Goal: Information Seeking & Learning: Compare options

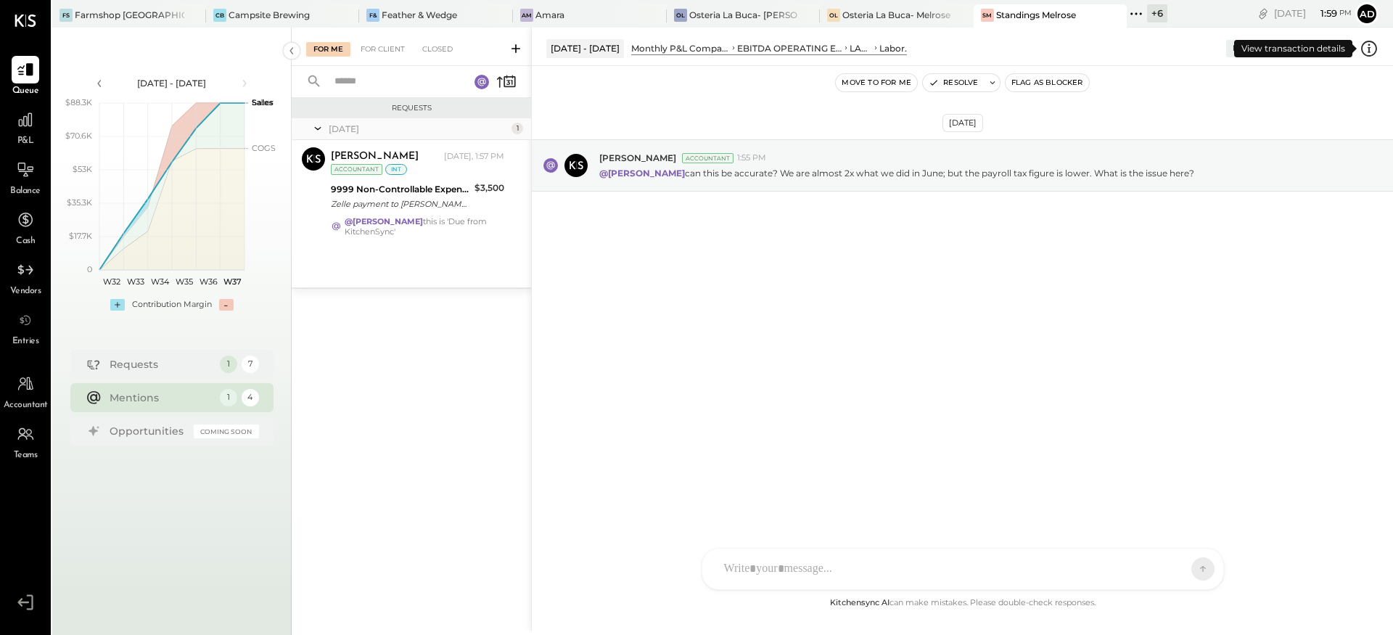
click at [1365, 51] on icon at bounding box center [1369, 48] width 19 height 19
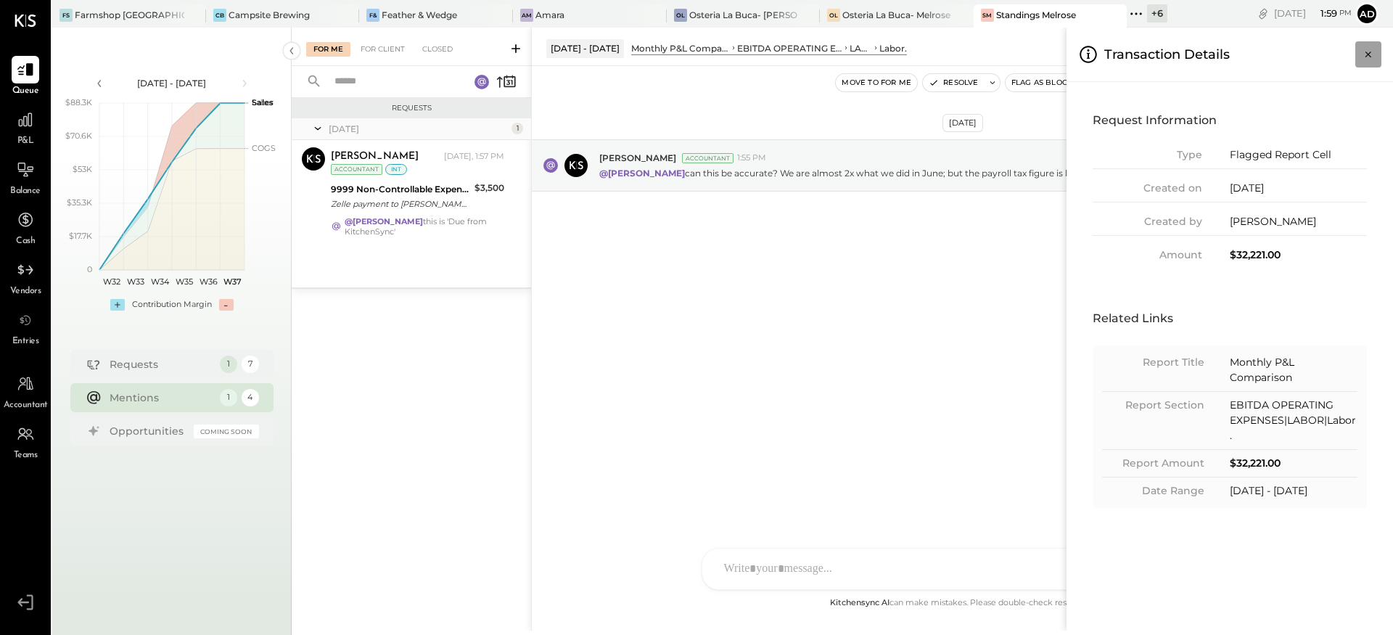
click at [1368, 49] on icon "Close panel" at bounding box center [1368, 54] width 15 height 15
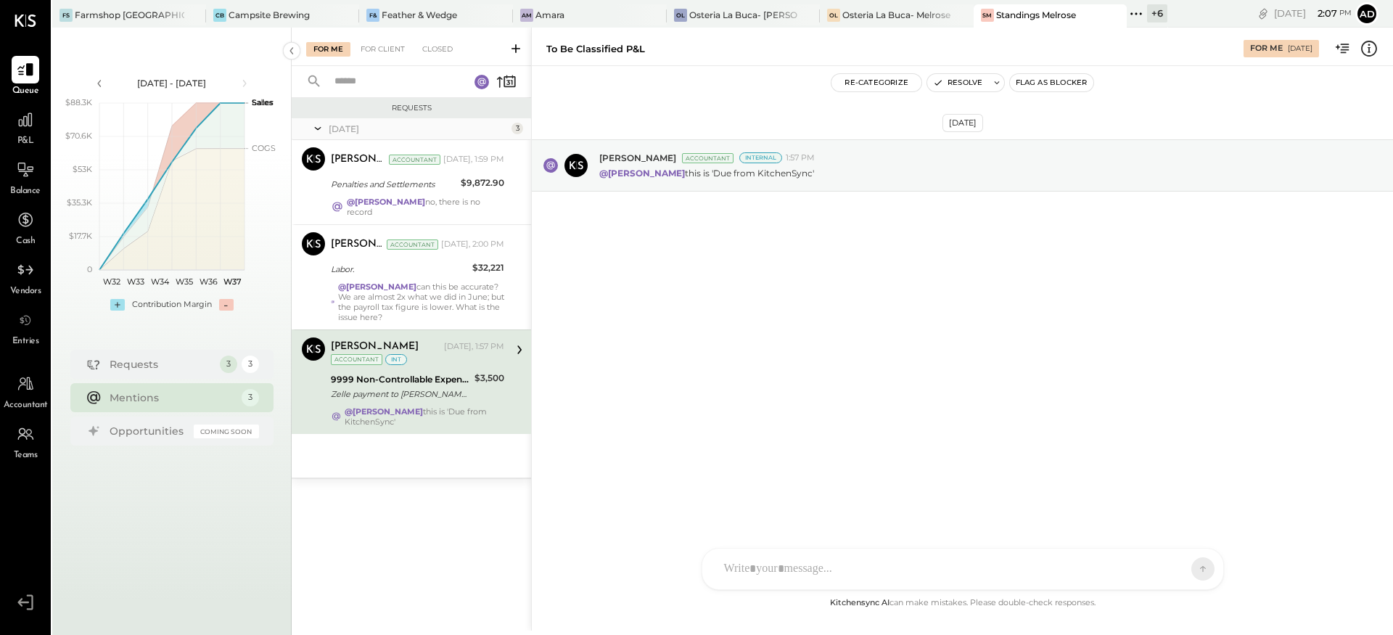
click at [1366, 51] on icon at bounding box center [1369, 48] width 19 height 19
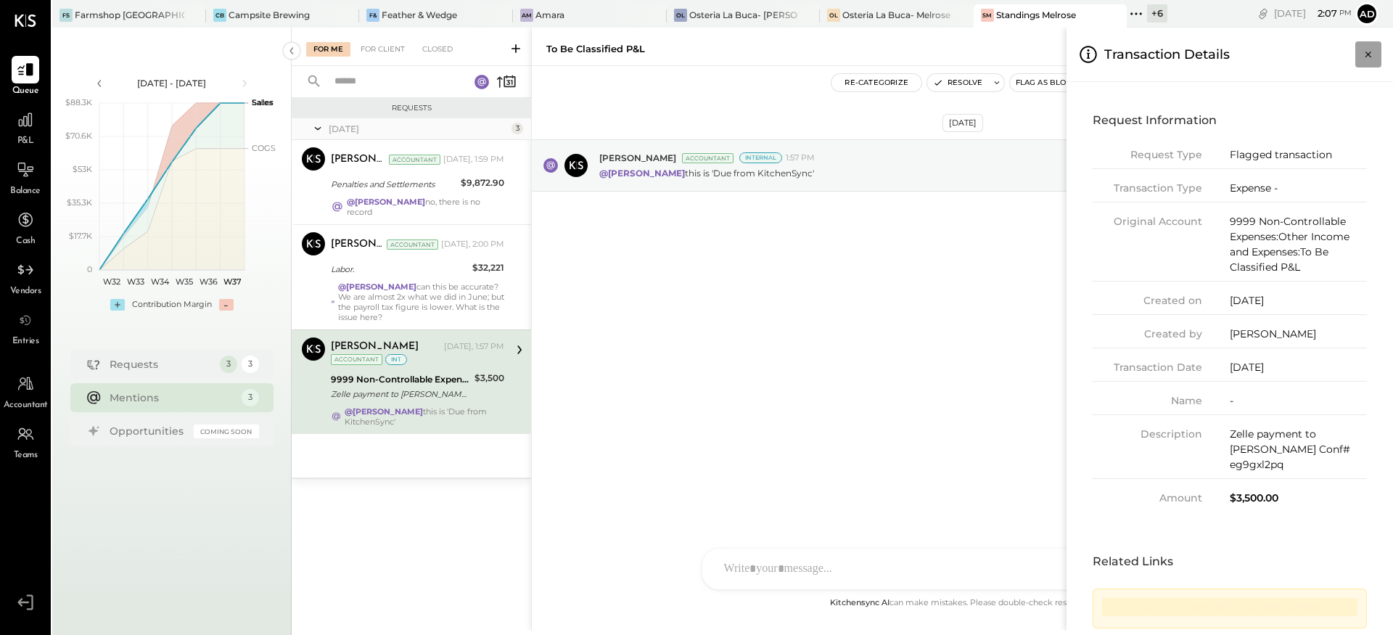
click at [1373, 48] on icon "Close panel" at bounding box center [1368, 54] width 15 height 15
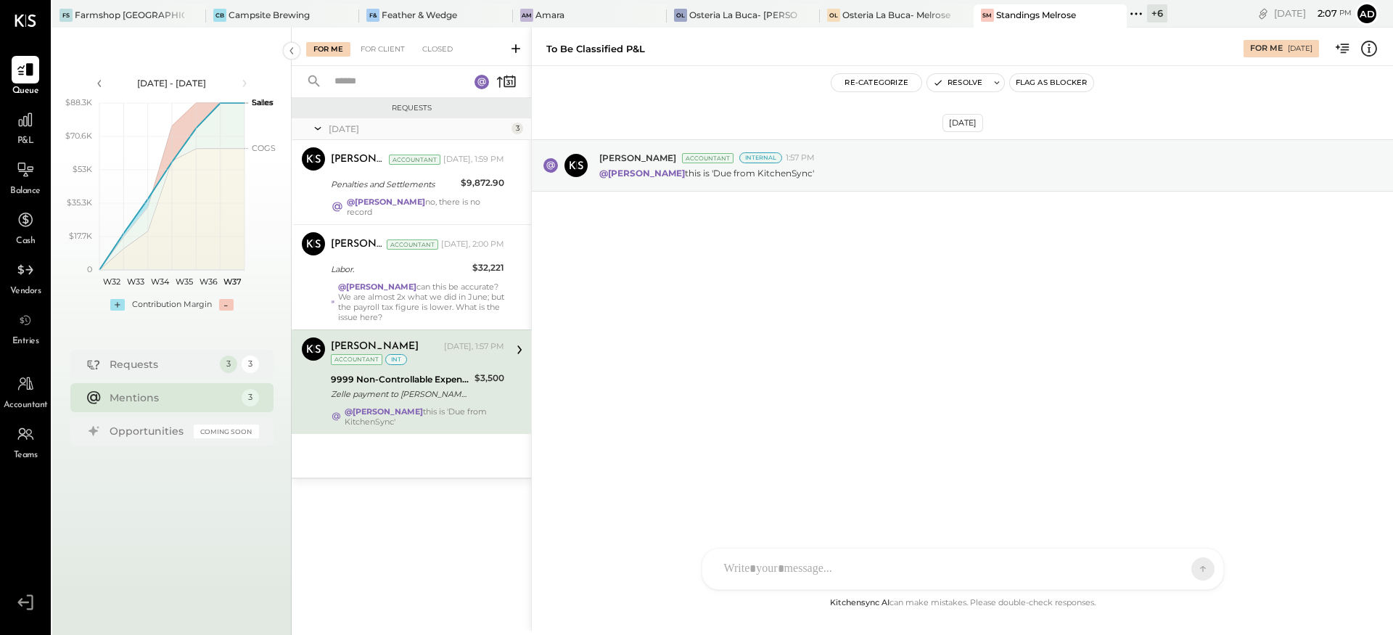
click at [822, 261] on div "[DATE] [PERSON_NAME] Accountant Internal 1:57 PM @[PERSON_NAME] this is 'Due fr…" at bounding box center [962, 201] width 861 height 198
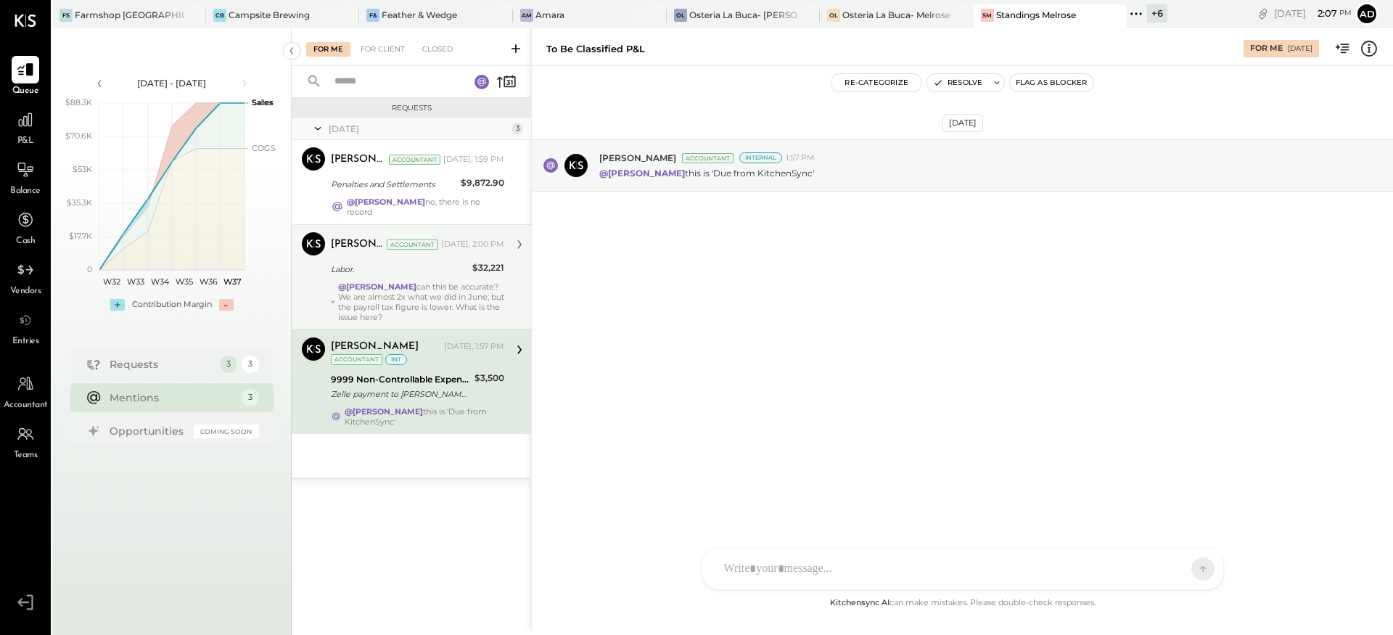
click at [436, 306] on div "@[PERSON_NAME] can this be accurate? We are almost 2x what we did in June; but …" at bounding box center [421, 302] width 166 height 41
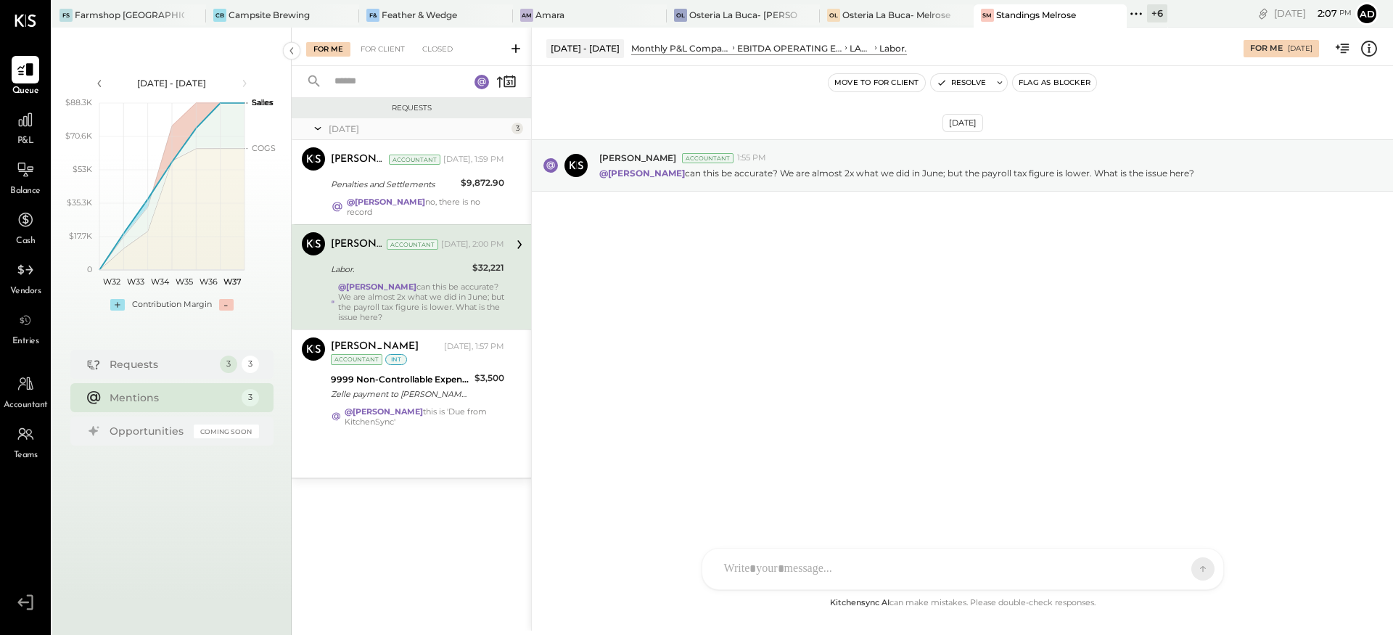
click at [1372, 46] on icon at bounding box center [1369, 48] width 19 height 19
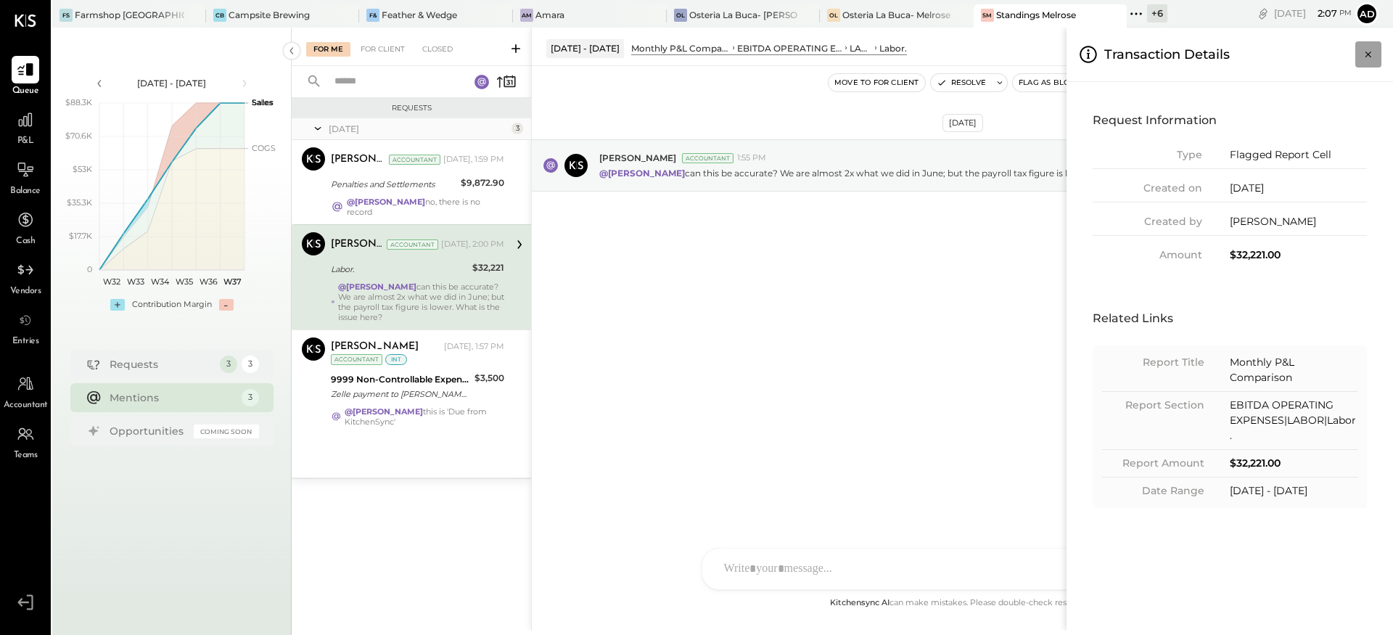
click at [1369, 48] on icon "Close panel" at bounding box center [1368, 54] width 15 height 15
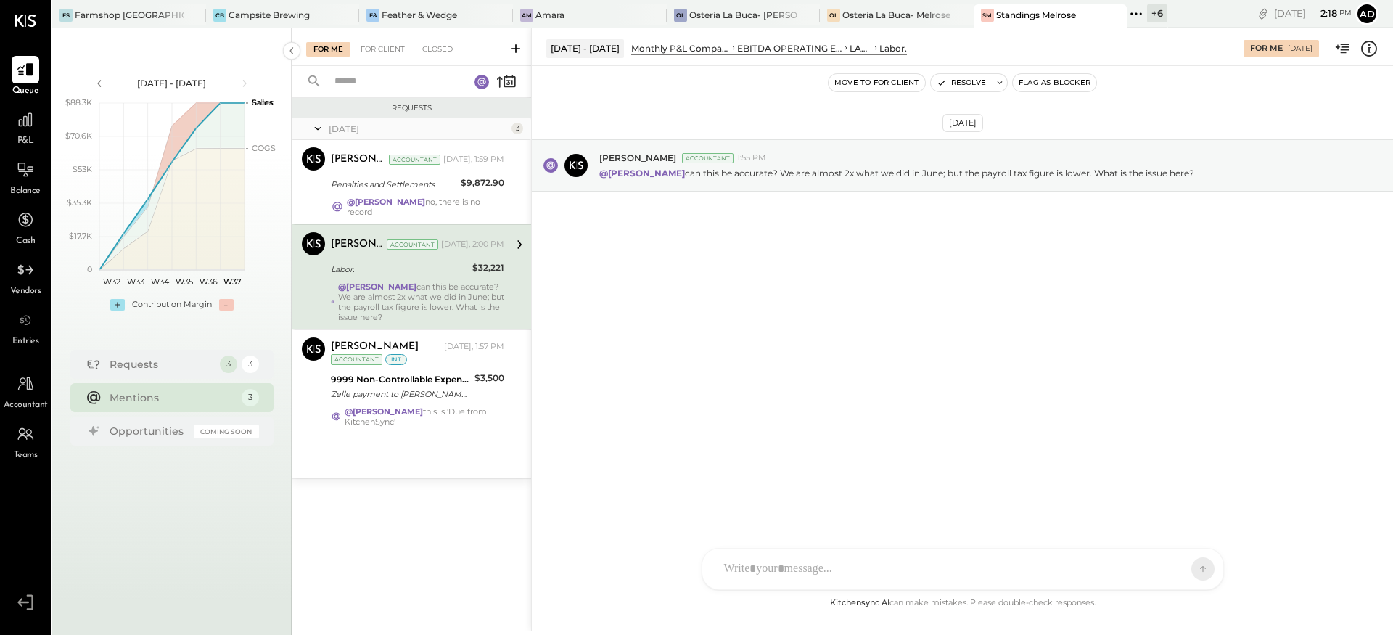
click at [655, 290] on div "[DATE] [PERSON_NAME] Accountant 1:55 PM @[PERSON_NAME] can this be accurate? We…" at bounding box center [962, 201] width 861 height 198
click at [443, 512] on div "Requests [DATE] 3 [PERSON_NAME] Accountant [PERSON_NAME] Accountant [DATE], 1:5…" at bounding box center [411, 347] width 239 height 499
click at [1367, 52] on icon at bounding box center [1369, 48] width 19 height 19
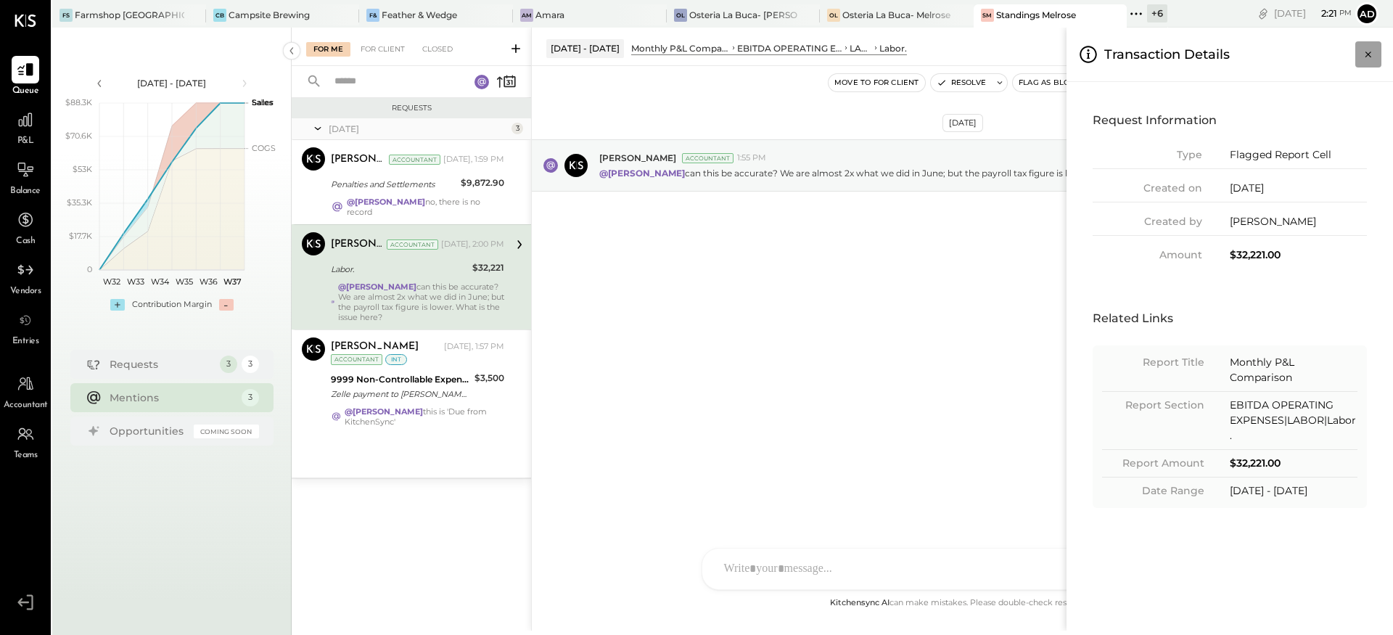
click at [1372, 53] on icon "Close panel" at bounding box center [1368, 54] width 15 height 15
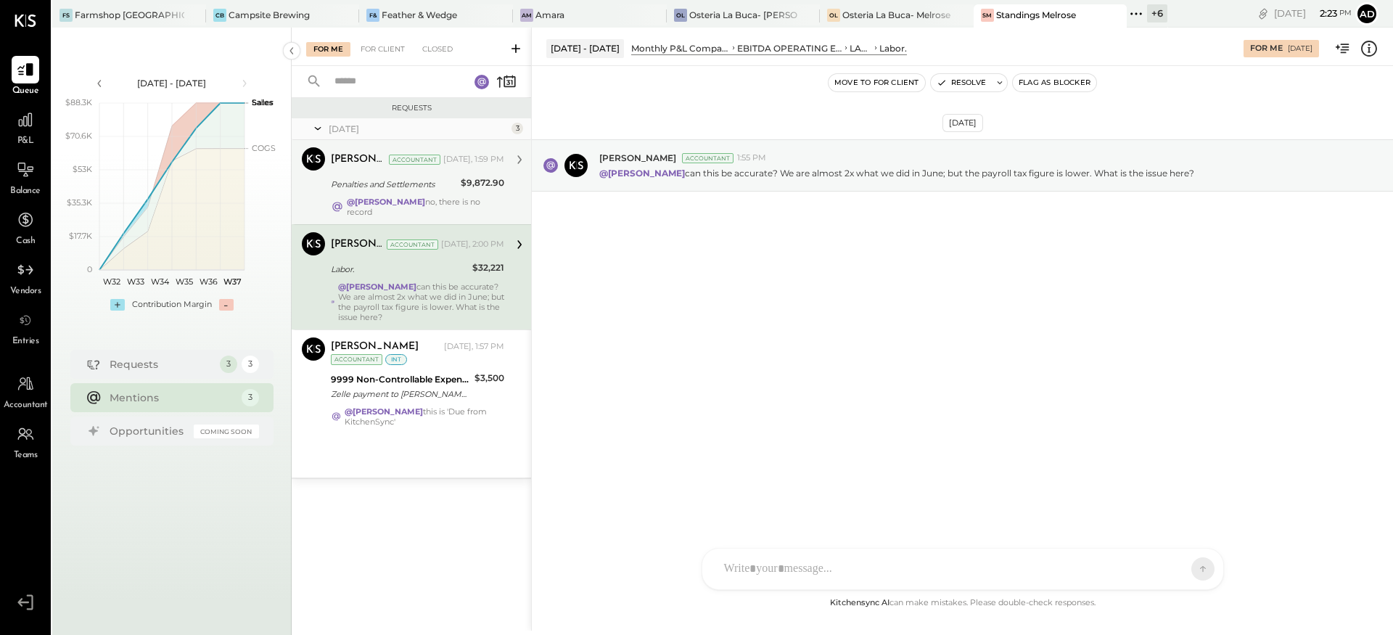
click at [409, 186] on div "Penalties and Settlements" at bounding box center [394, 184] width 126 height 15
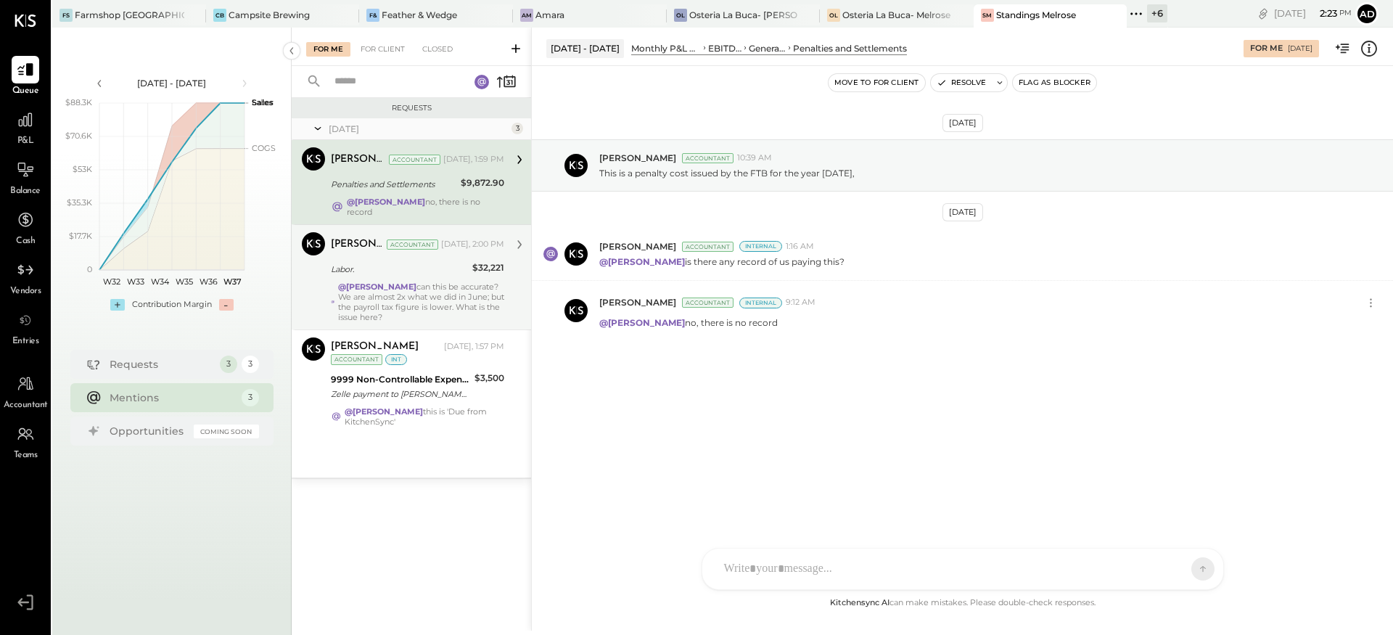
click at [645, 372] on div "[DATE] [PERSON_NAME] Accountant 10:39 AM This is a penalty cost issued by the F…" at bounding box center [962, 275] width 861 height 347
click at [375, 262] on div "Labor." at bounding box center [399, 269] width 137 height 15
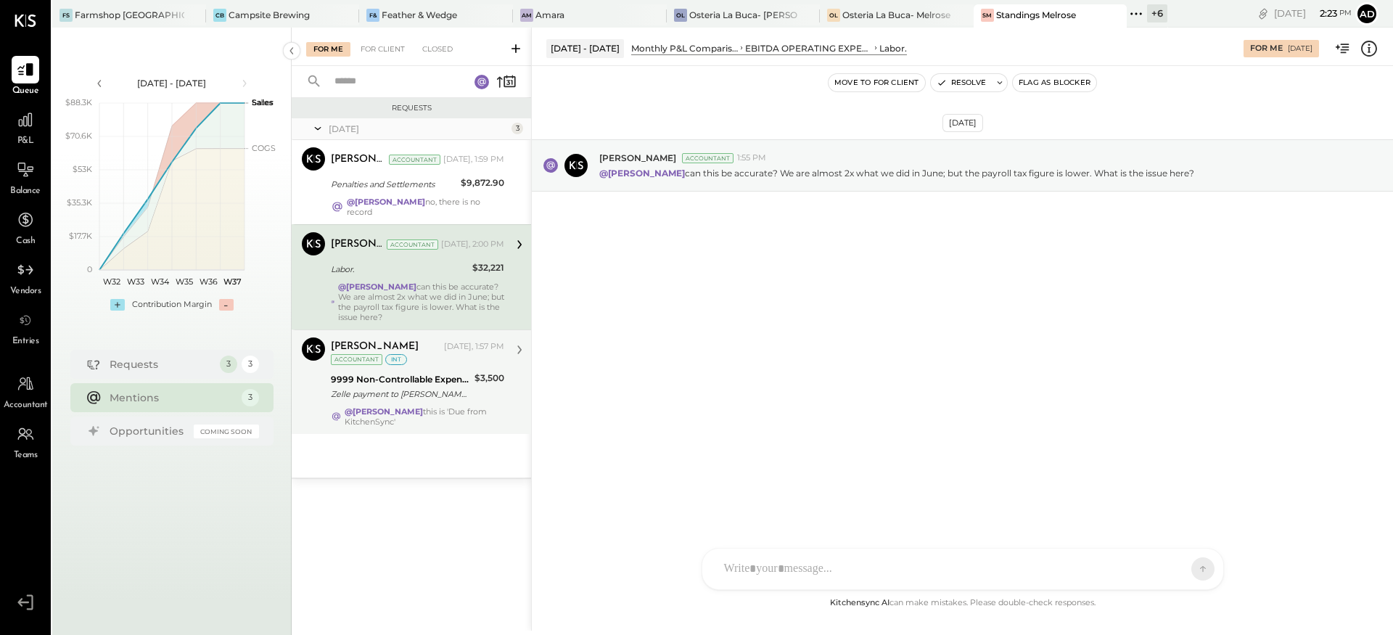
click at [396, 392] on div "Zelle payment to [PERSON_NAME] Conf# eg9gxl2pq" at bounding box center [400, 394] width 139 height 15
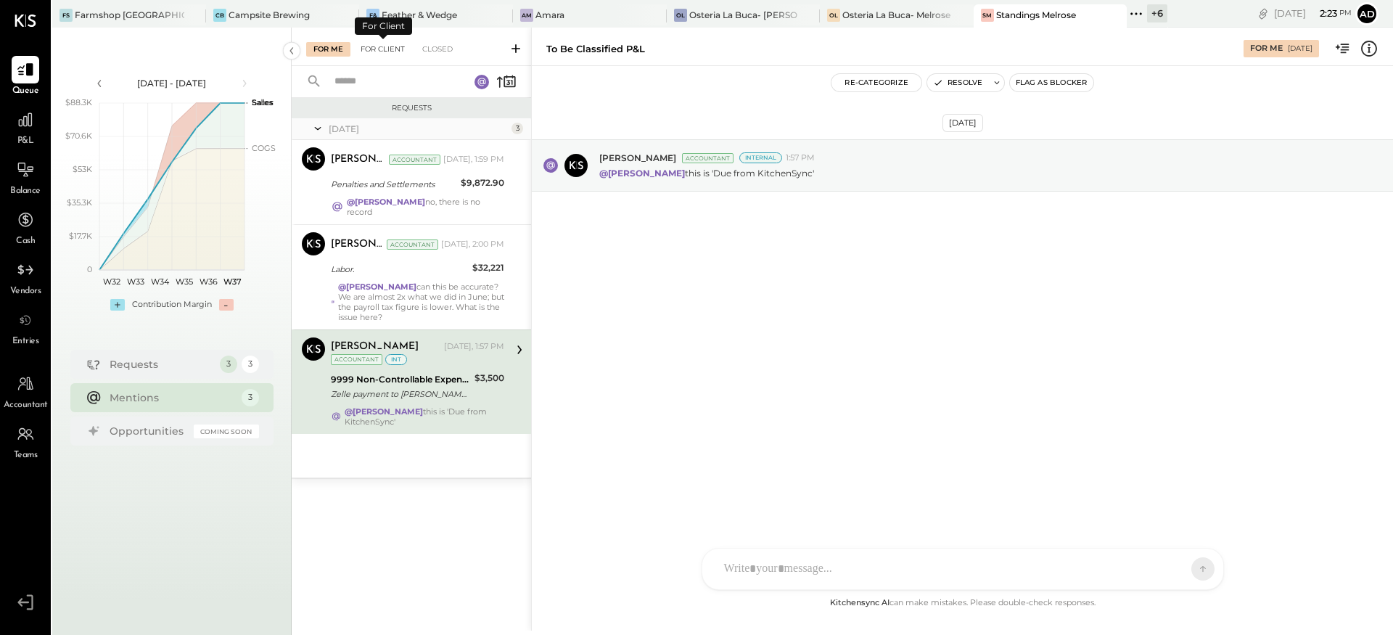
click at [386, 46] on div "For Client" at bounding box center [382, 49] width 59 height 15
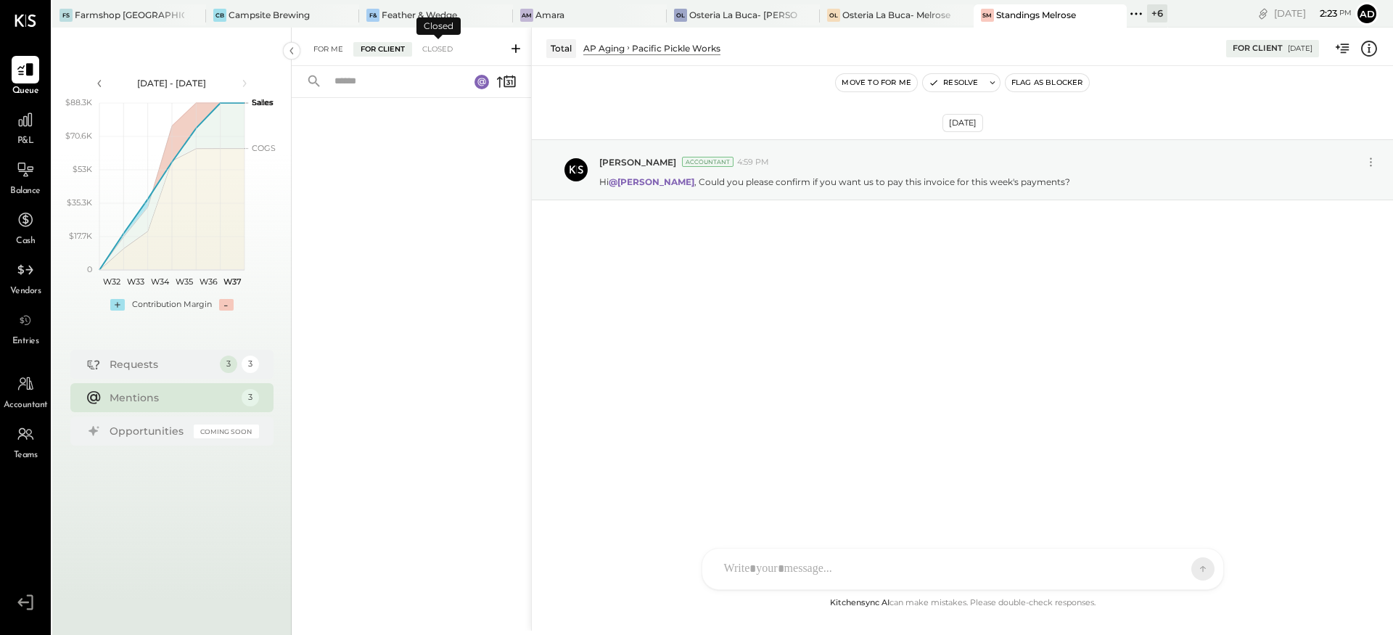
click at [340, 42] on div "For Me" at bounding box center [328, 49] width 44 height 15
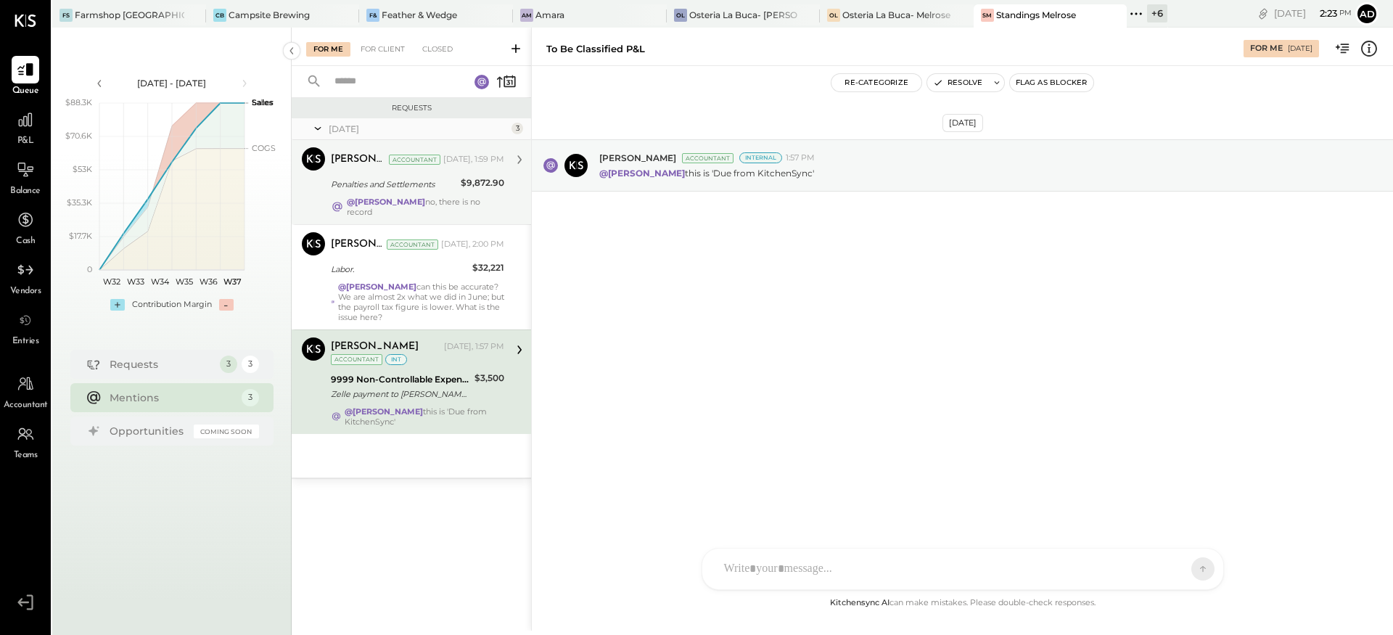
click at [431, 184] on div "Penalties and Settlements" at bounding box center [394, 184] width 126 height 15
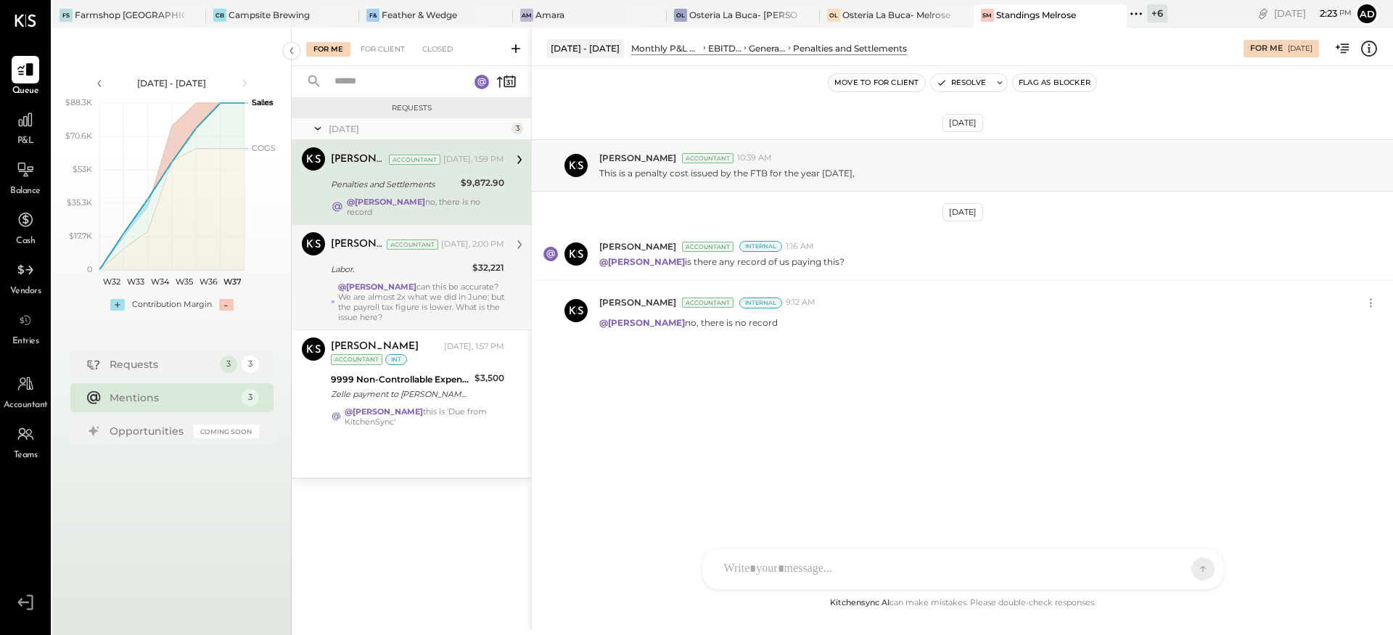
click at [444, 282] on div "@[PERSON_NAME] can this be accurate? We are almost 2x what we did in June; but …" at bounding box center [421, 302] width 166 height 41
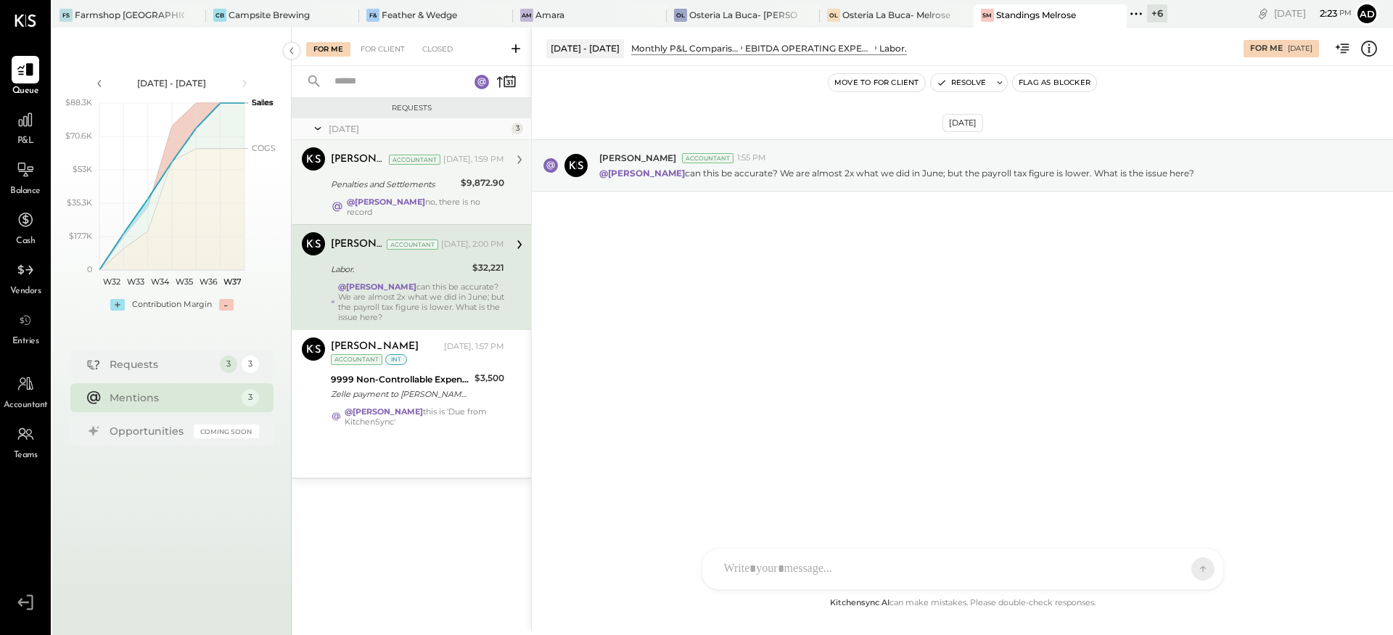
click at [403, 197] on div "@[PERSON_NAME] no, there is no record" at bounding box center [417, 207] width 173 height 20
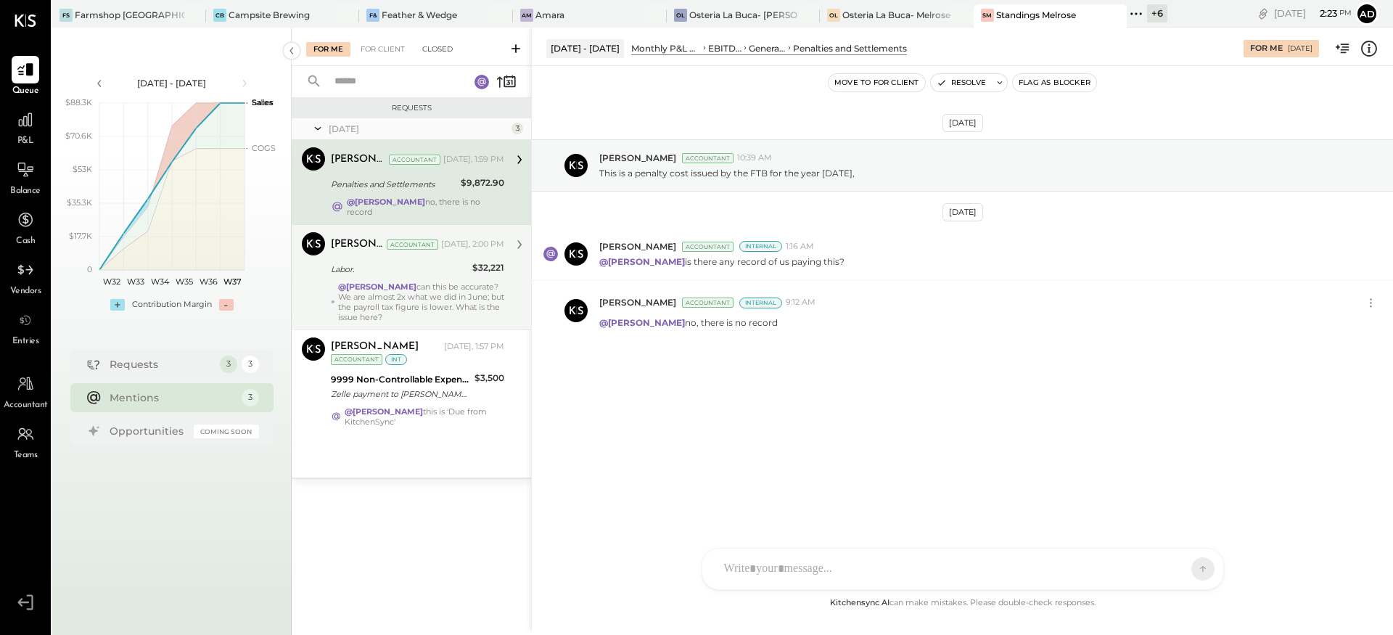
click at [433, 53] on div "Closed" at bounding box center [437, 49] width 45 height 15
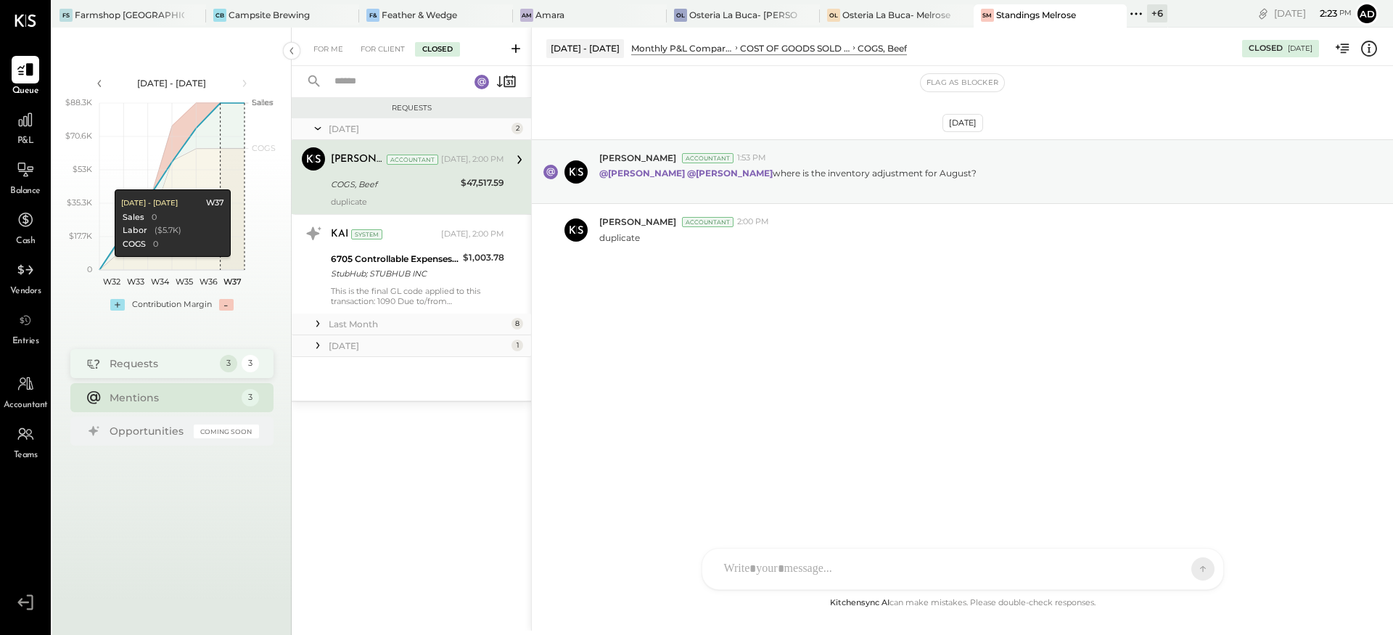
click at [145, 361] on div "Requests" at bounding box center [161, 363] width 103 height 15
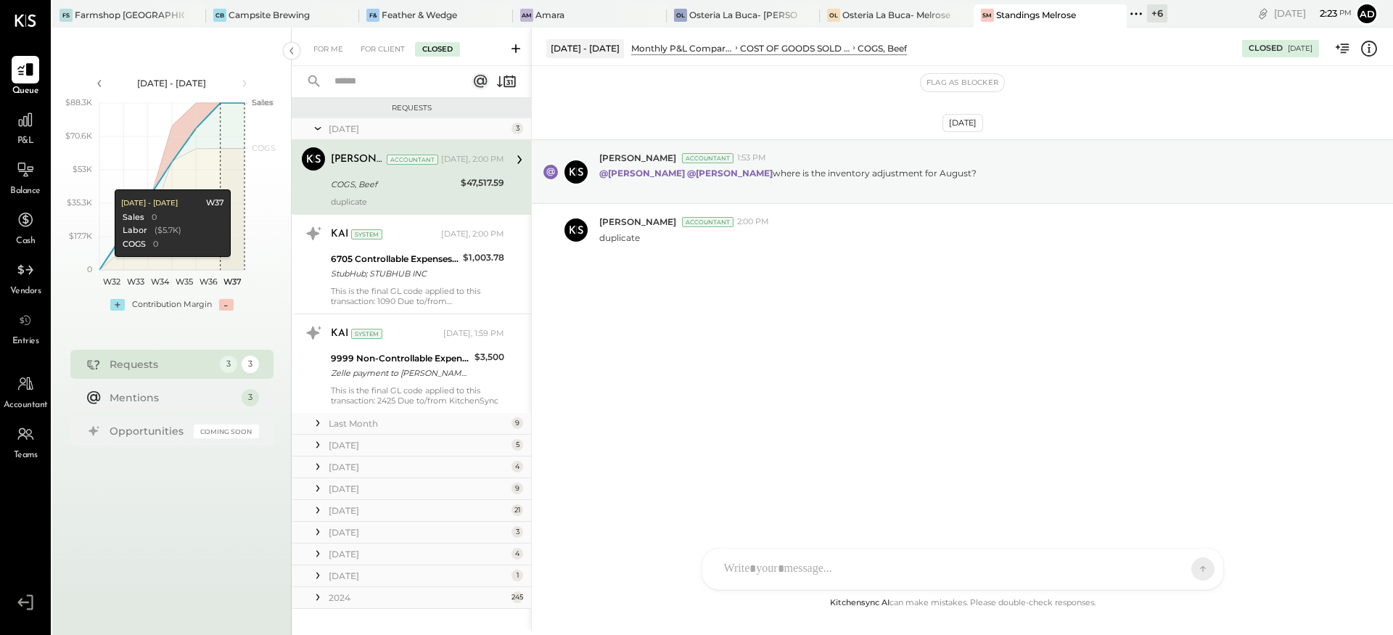
click at [353, 186] on div "COGS, Beef" at bounding box center [394, 184] width 126 height 15
click at [649, 328] on div "[DATE] [PERSON_NAME] Accountant 1:53 PM @[PERSON_NAME] @[PERSON_NAME] where is …" at bounding box center [962, 233] width 861 height 262
click at [1368, 48] on icon at bounding box center [1369, 48] width 19 height 19
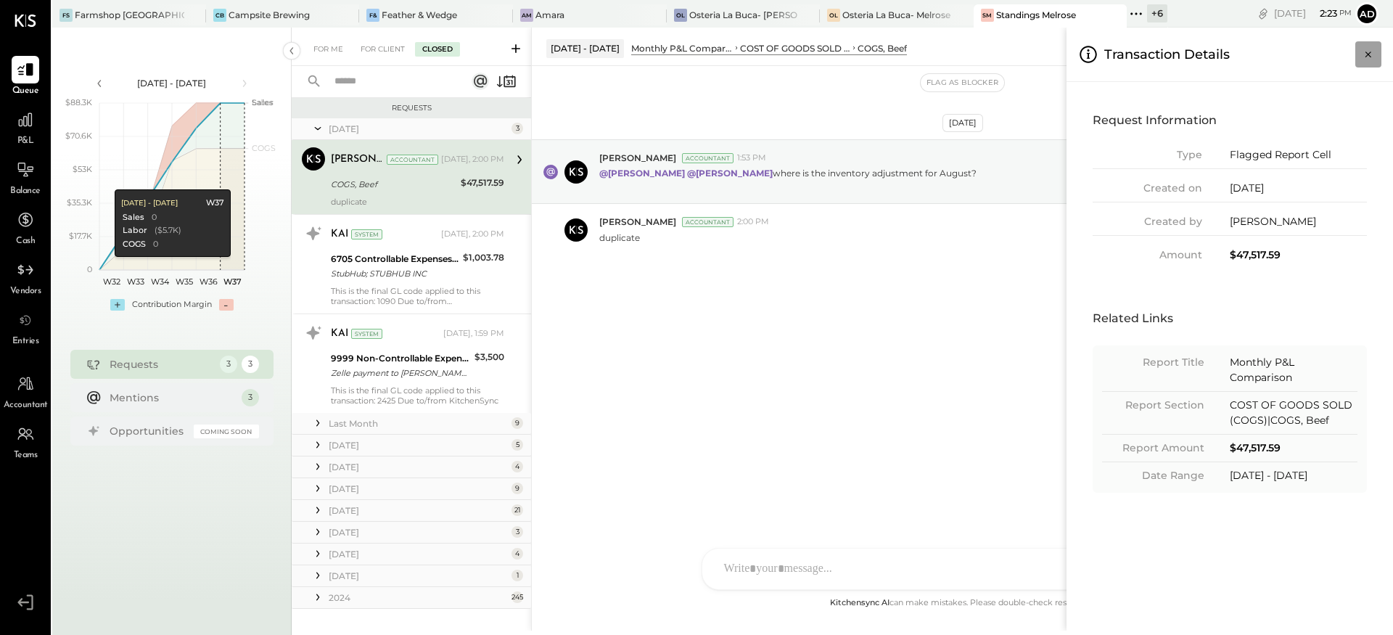
click at [1369, 57] on icon "Close panel" at bounding box center [1368, 54] width 15 height 15
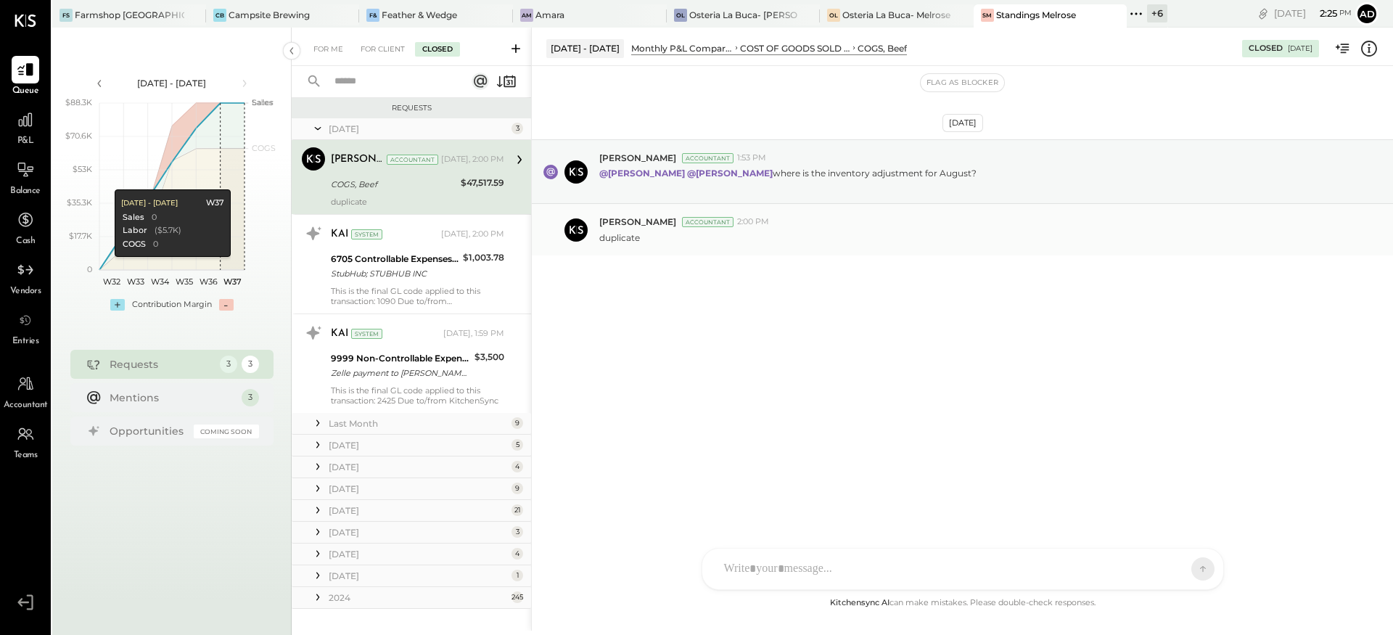
drag, startPoint x: 644, startPoint y: 378, endPoint x: 554, endPoint y: 212, distance: 189.0
click at [643, 377] on div "[DATE] [PERSON_NAME] Accountant 1:53 PM @[PERSON_NAME] @[PERSON_NAME] where is …" at bounding box center [962, 330] width 861 height 528
click at [391, 47] on div "For Client" at bounding box center [382, 49] width 59 height 15
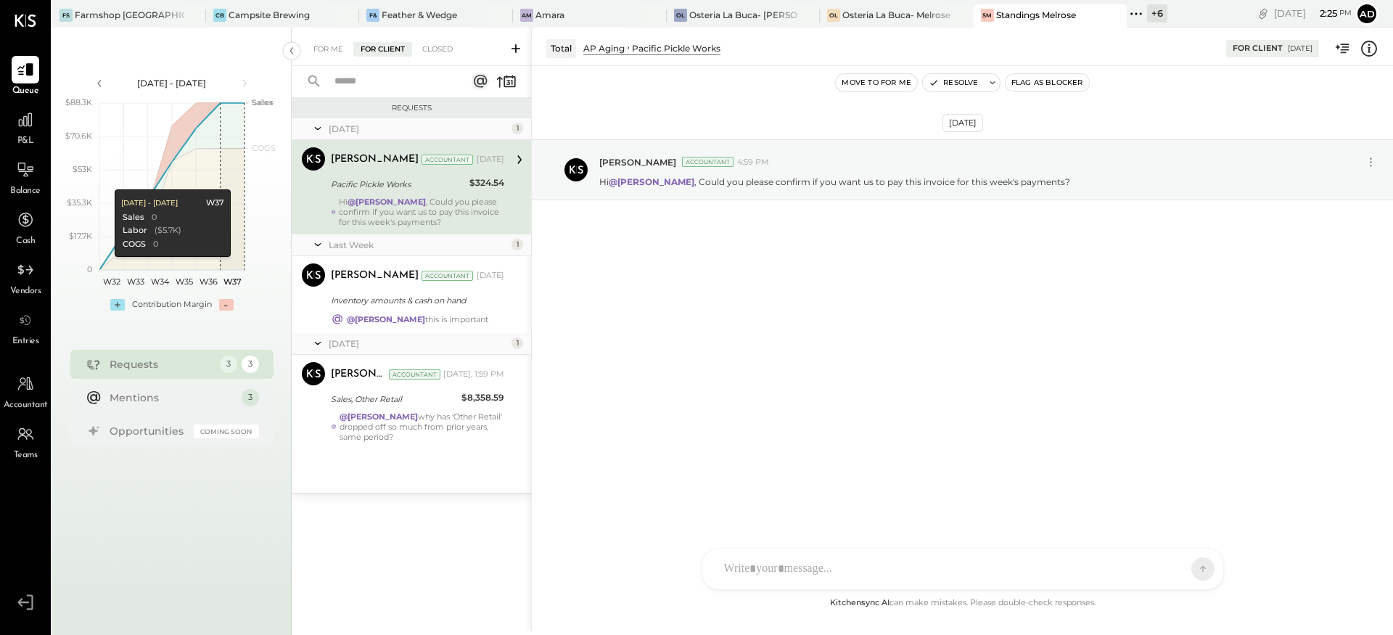
click at [771, 256] on div "[DATE] [PERSON_NAME] Accountant 4:59 PM Hi @[PERSON_NAME] , Could you please co…" at bounding box center [962, 205] width 861 height 207
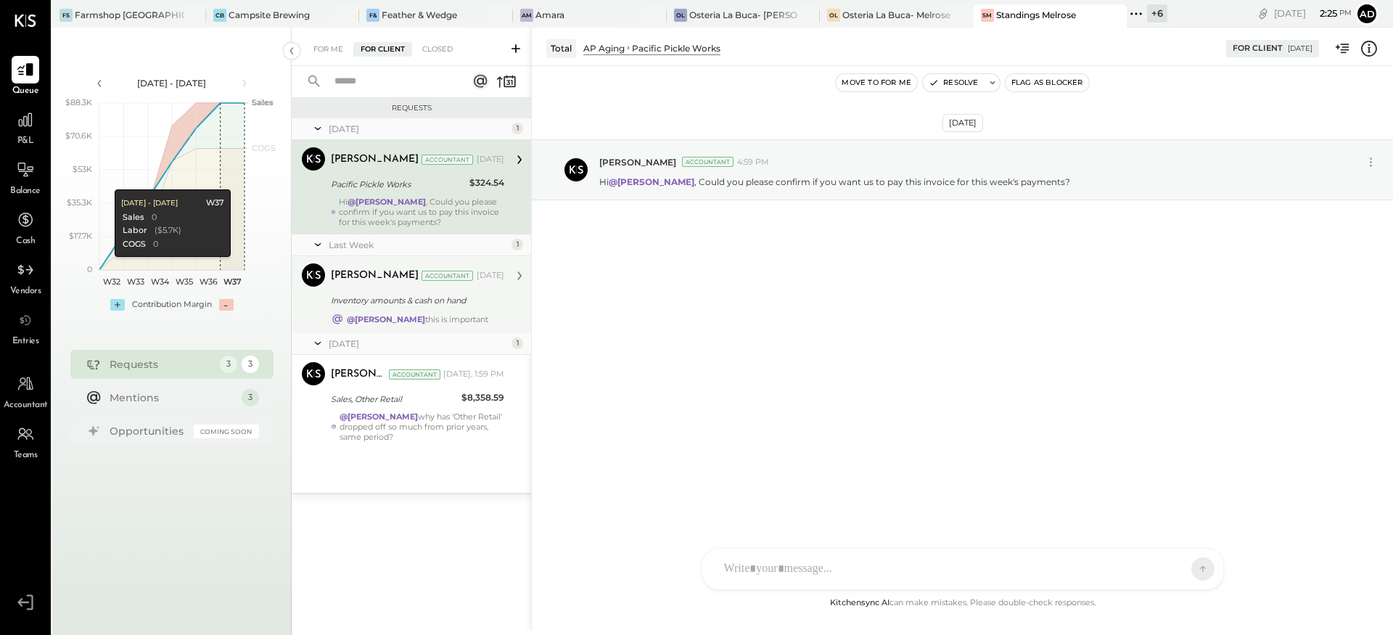
click at [367, 306] on div "Inventory amounts & cash on hand" at bounding box center [415, 300] width 169 height 15
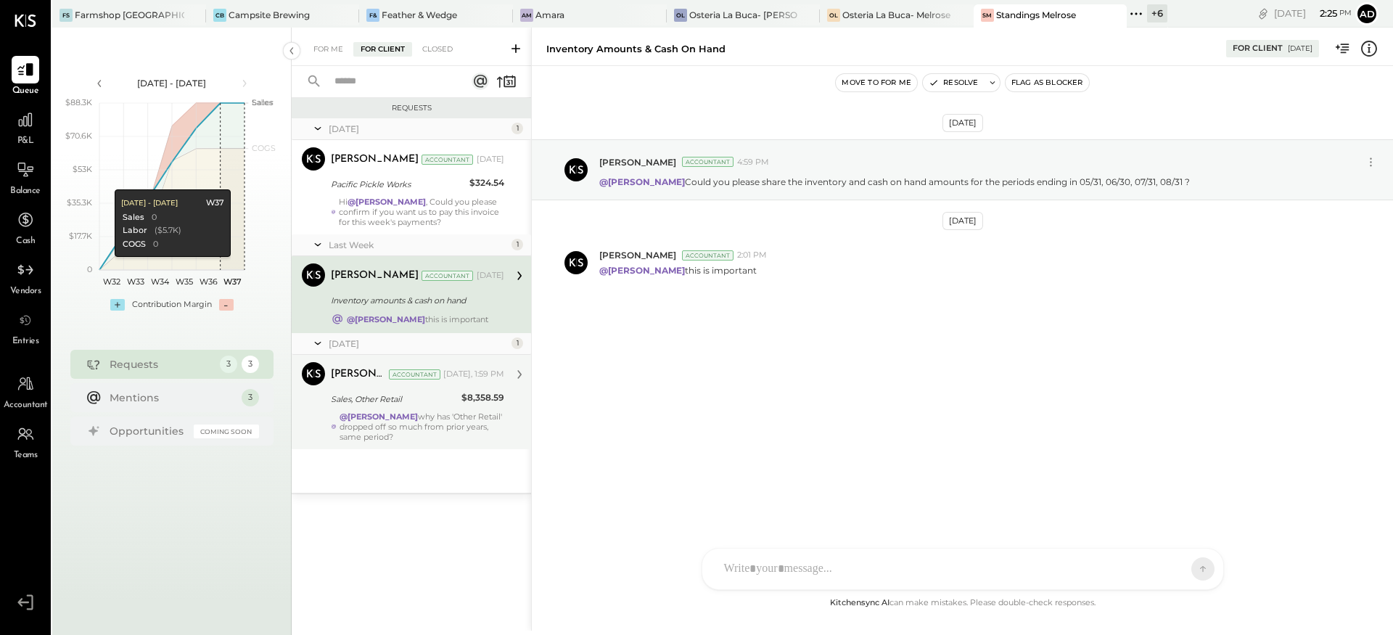
click at [393, 398] on div "Sales, Other Retail" at bounding box center [394, 399] width 126 height 15
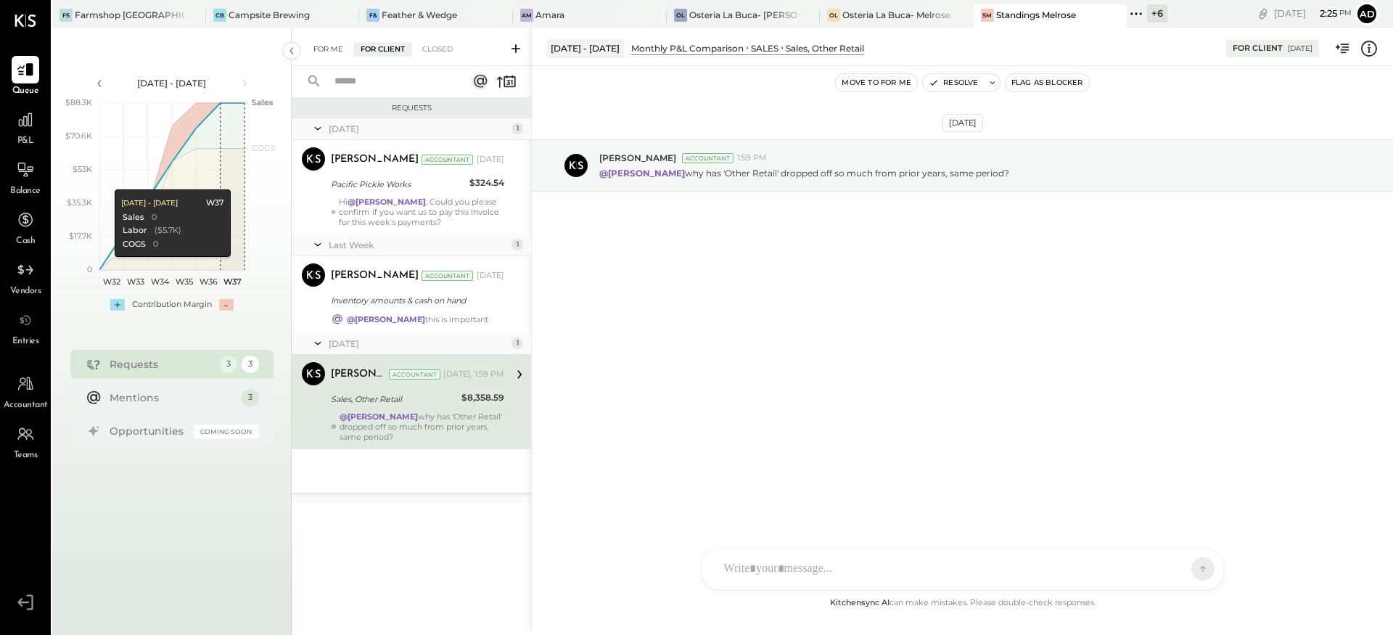
click at [334, 46] on div "For Me" at bounding box center [328, 49] width 44 height 15
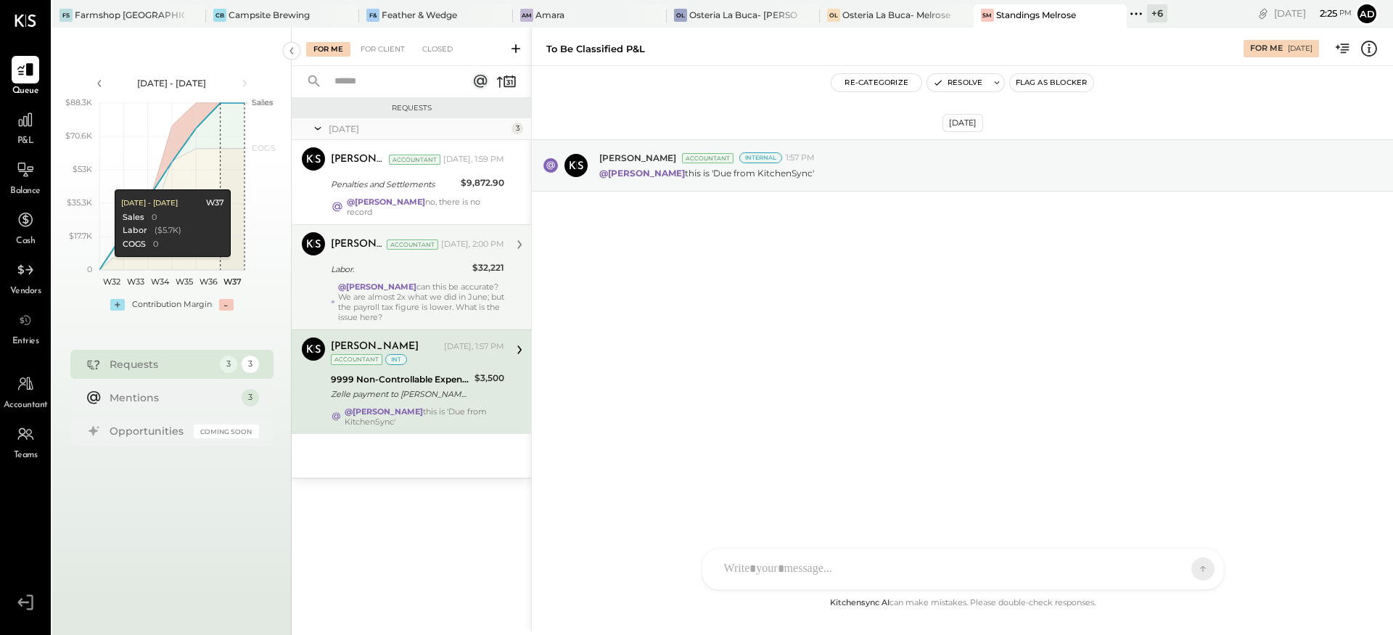
click at [439, 292] on div "@[PERSON_NAME] can this be accurate? We are almost 2x what we did in June; but …" at bounding box center [421, 302] width 166 height 41
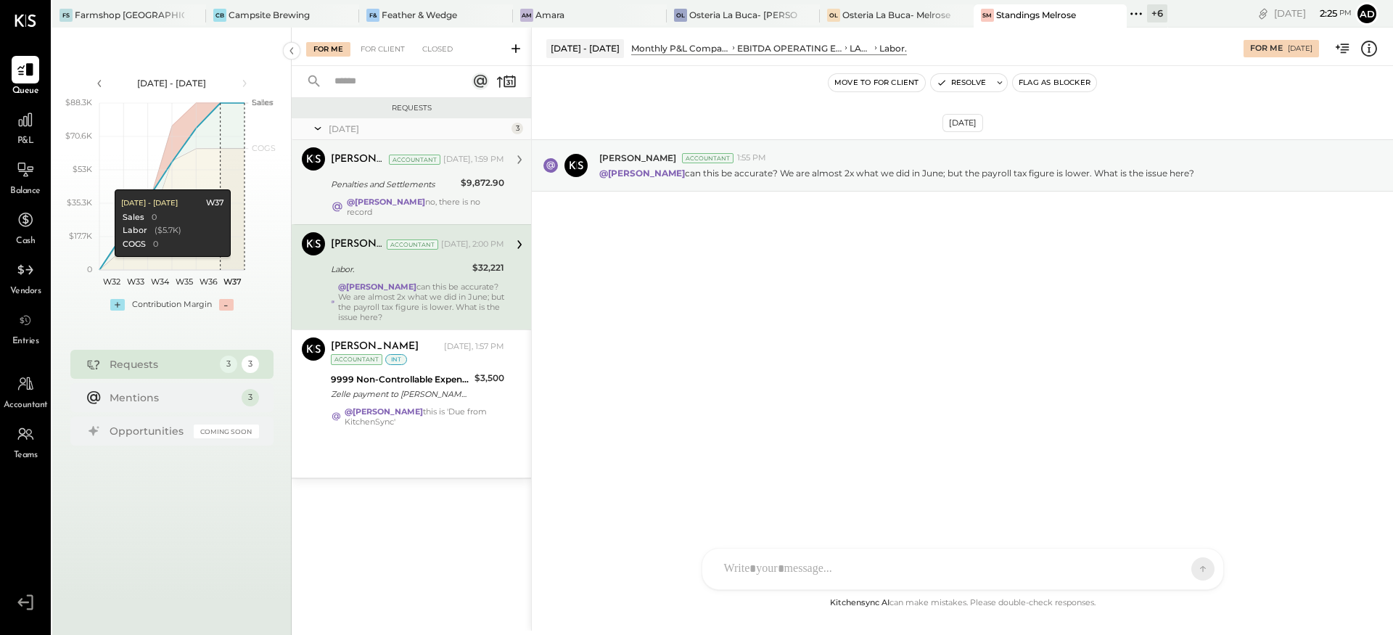
click at [379, 184] on div "Penalties and Settlements" at bounding box center [394, 184] width 126 height 15
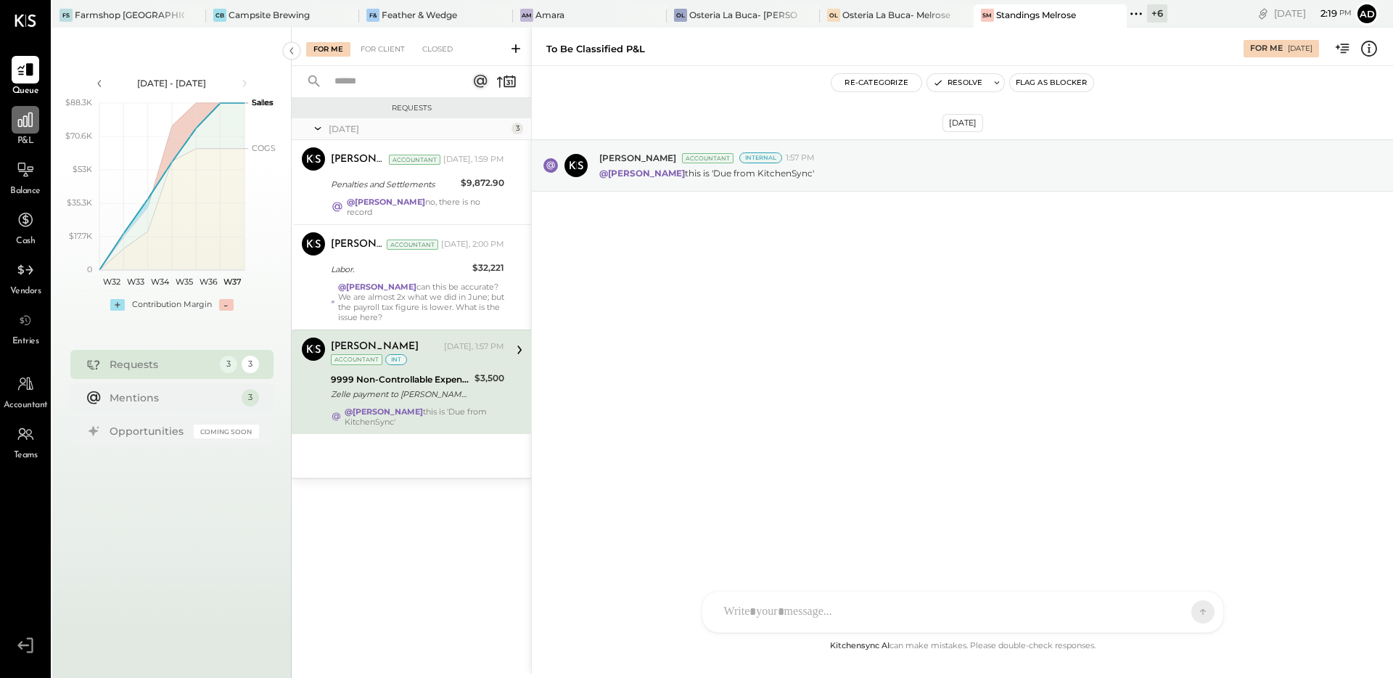
click at [24, 126] on icon at bounding box center [25, 119] width 15 height 15
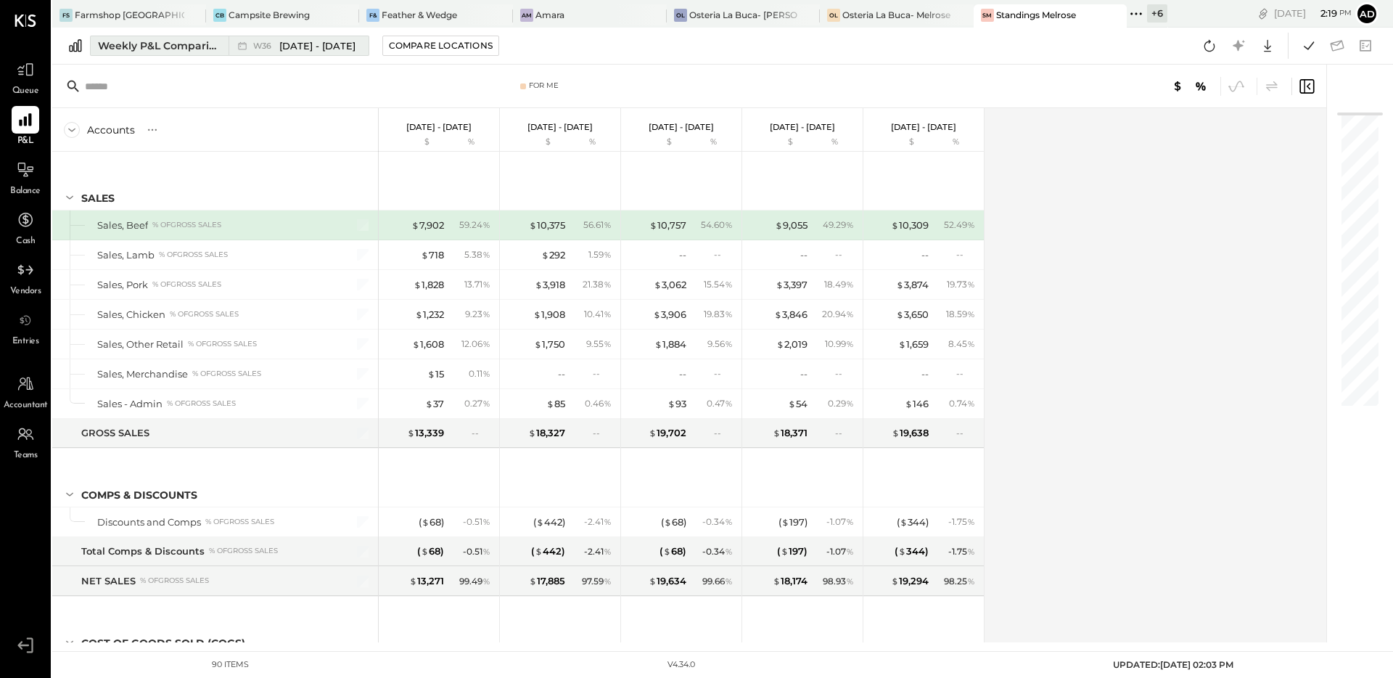
click at [194, 41] on div "Weekly P&L Comparison" at bounding box center [159, 45] width 122 height 15
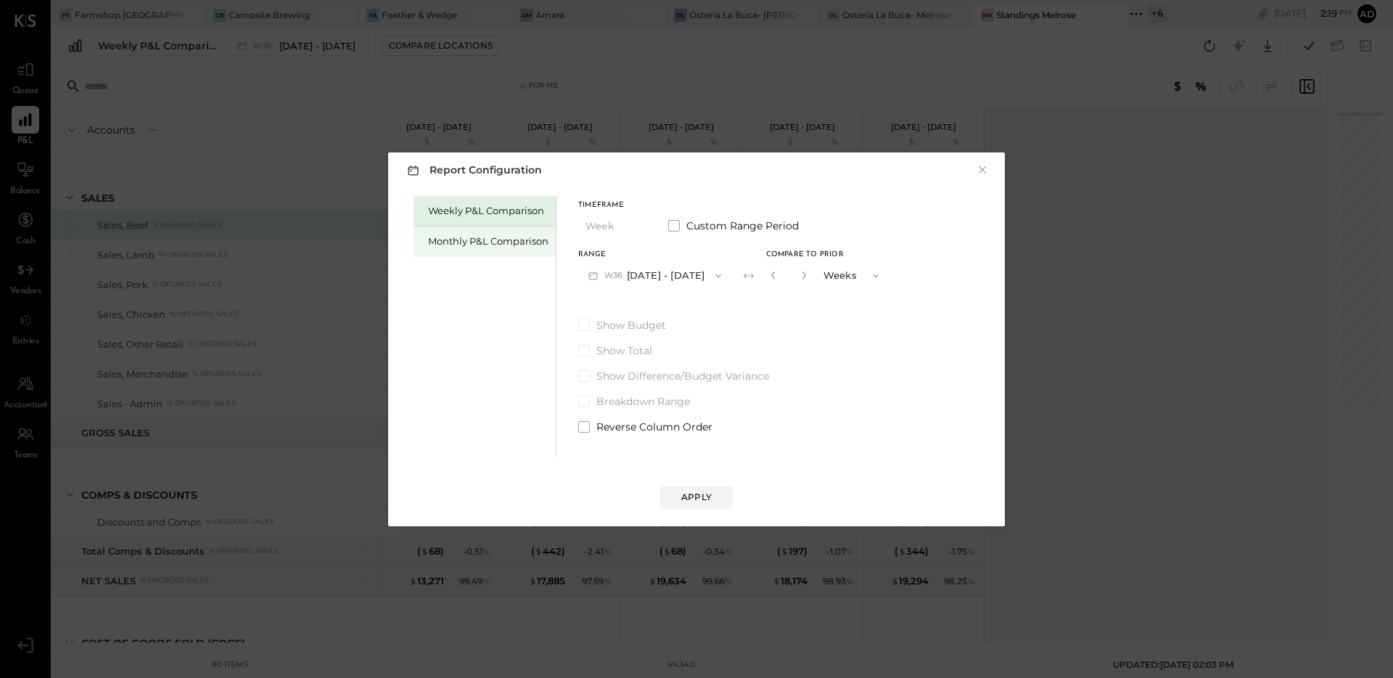
click at [447, 234] on div "Monthly P&L Comparison" at bounding box center [488, 241] width 120 height 14
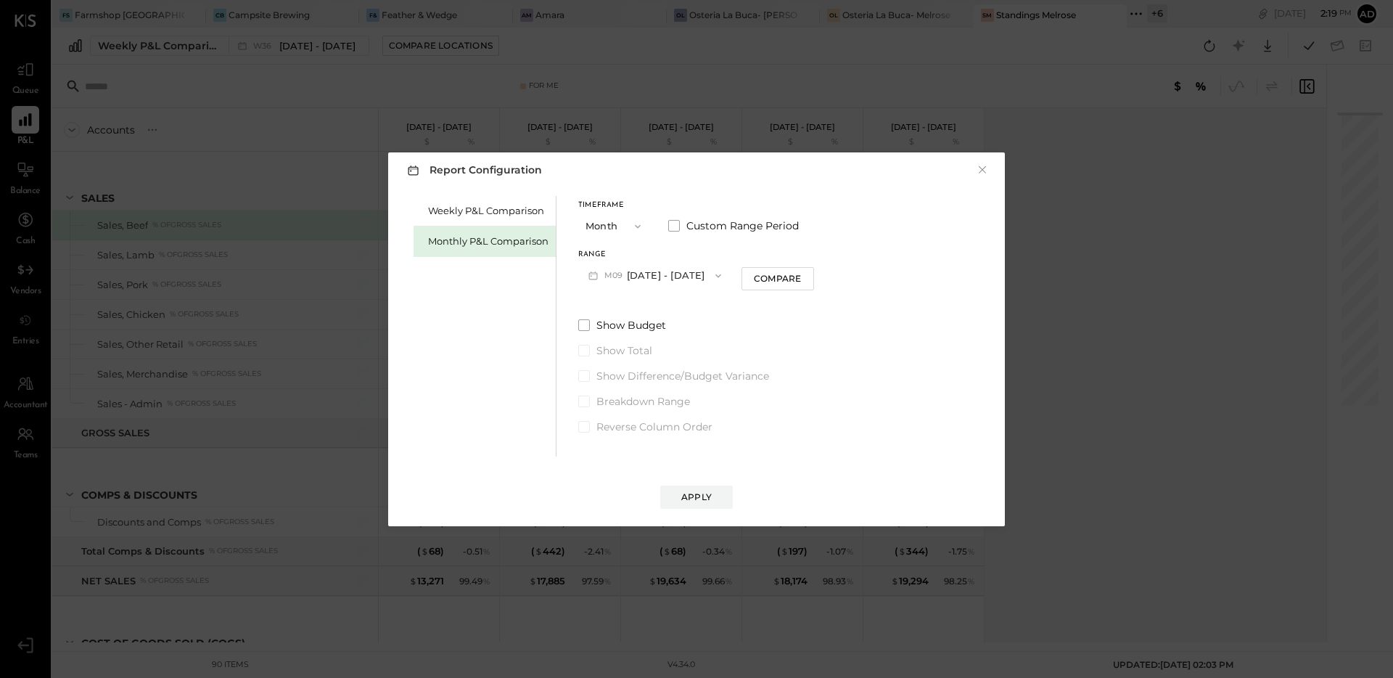
click at [713, 277] on icon "button" at bounding box center [719, 276] width 12 height 12
click at [667, 296] on div "M08 Aug 1 - 31, 2025" at bounding box center [661, 308] width 165 height 30
click at [744, 279] on button "Compare" at bounding box center [778, 278] width 73 height 23
click at [802, 276] on icon "button" at bounding box center [804, 275] width 4 height 8
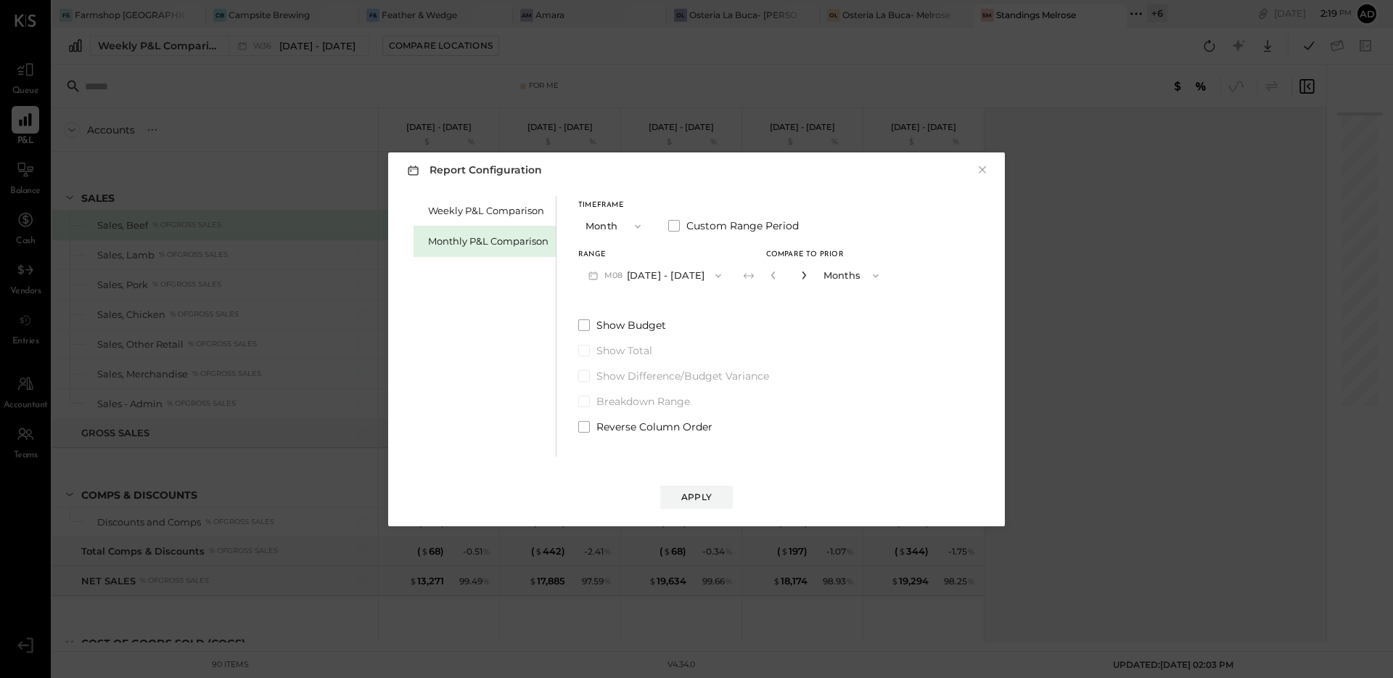
click at [802, 276] on icon "button" at bounding box center [804, 275] width 4 height 8
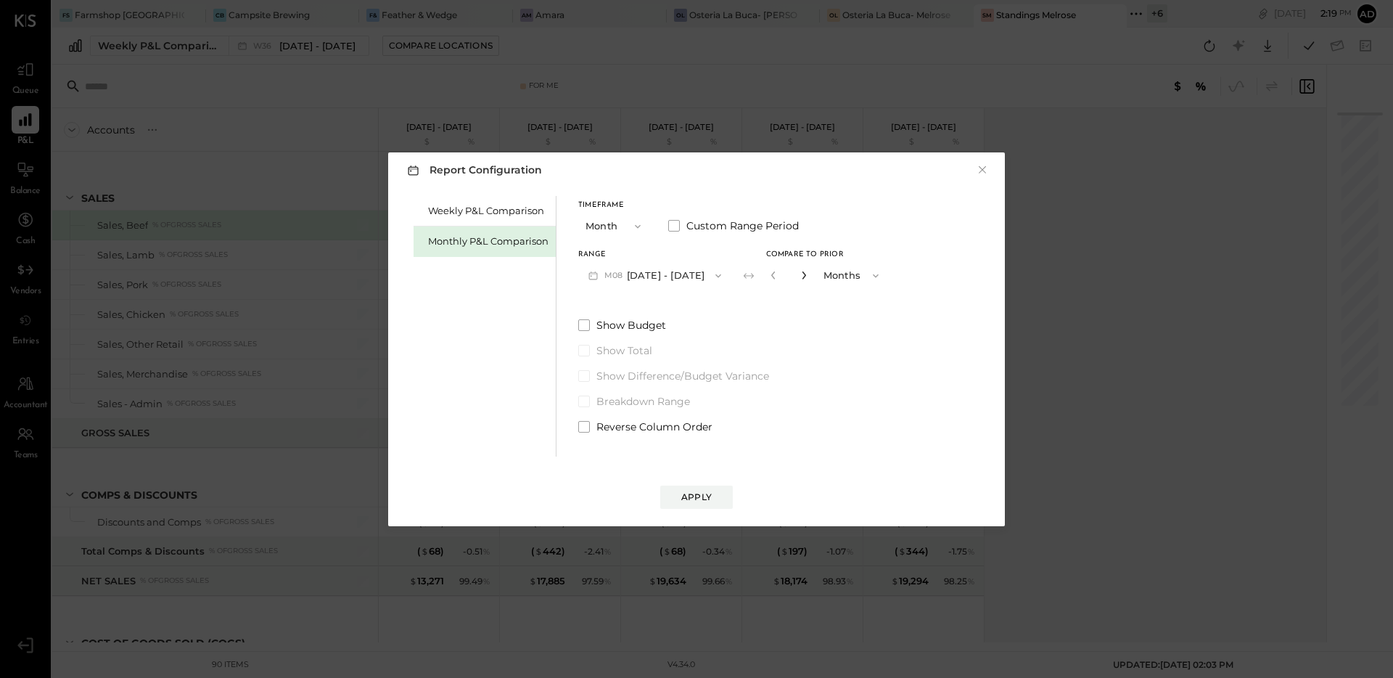
click at [802, 276] on icon "button" at bounding box center [804, 275] width 4 height 8
click at [769, 277] on icon "button" at bounding box center [773, 275] width 9 height 9
type input "*"
click at [691, 494] on div "Apply" at bounding box center [696, 497] width 30 height 12
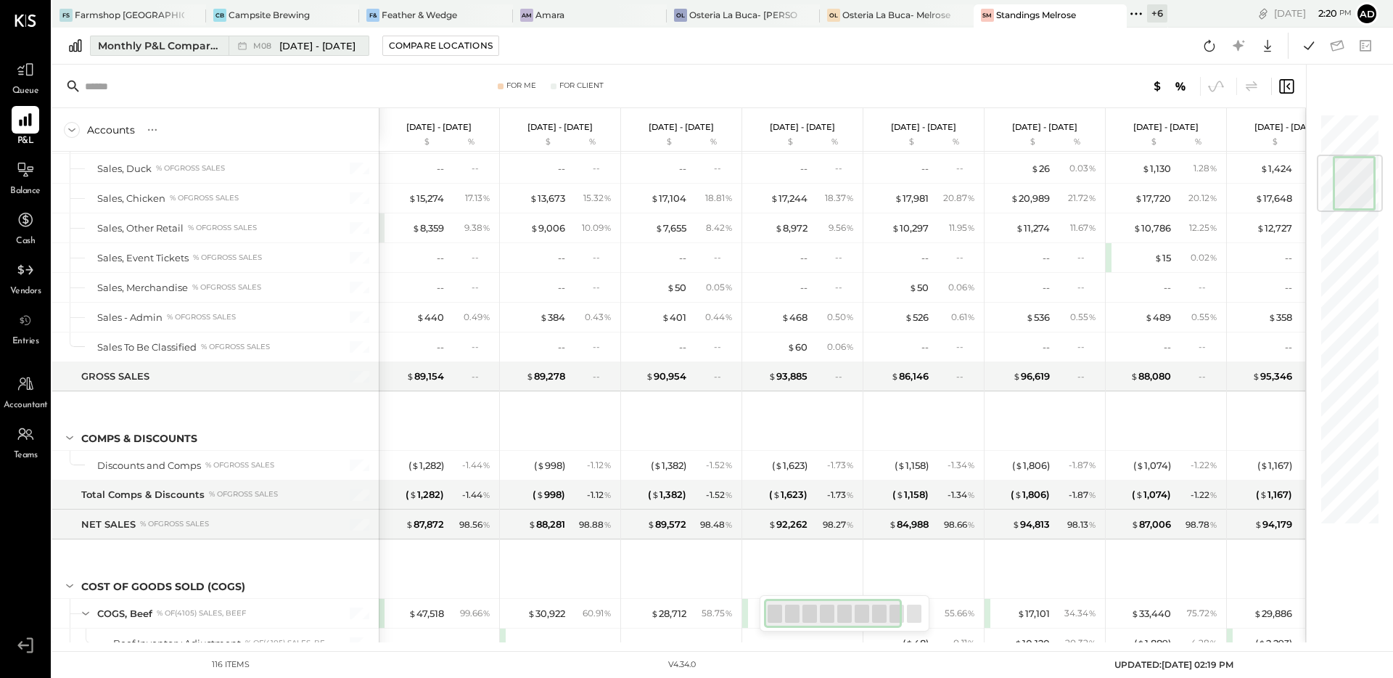
click at [299, 46] on span "[DATE] - [DATE]" at bounding box center [317, 46] width 76 height 14
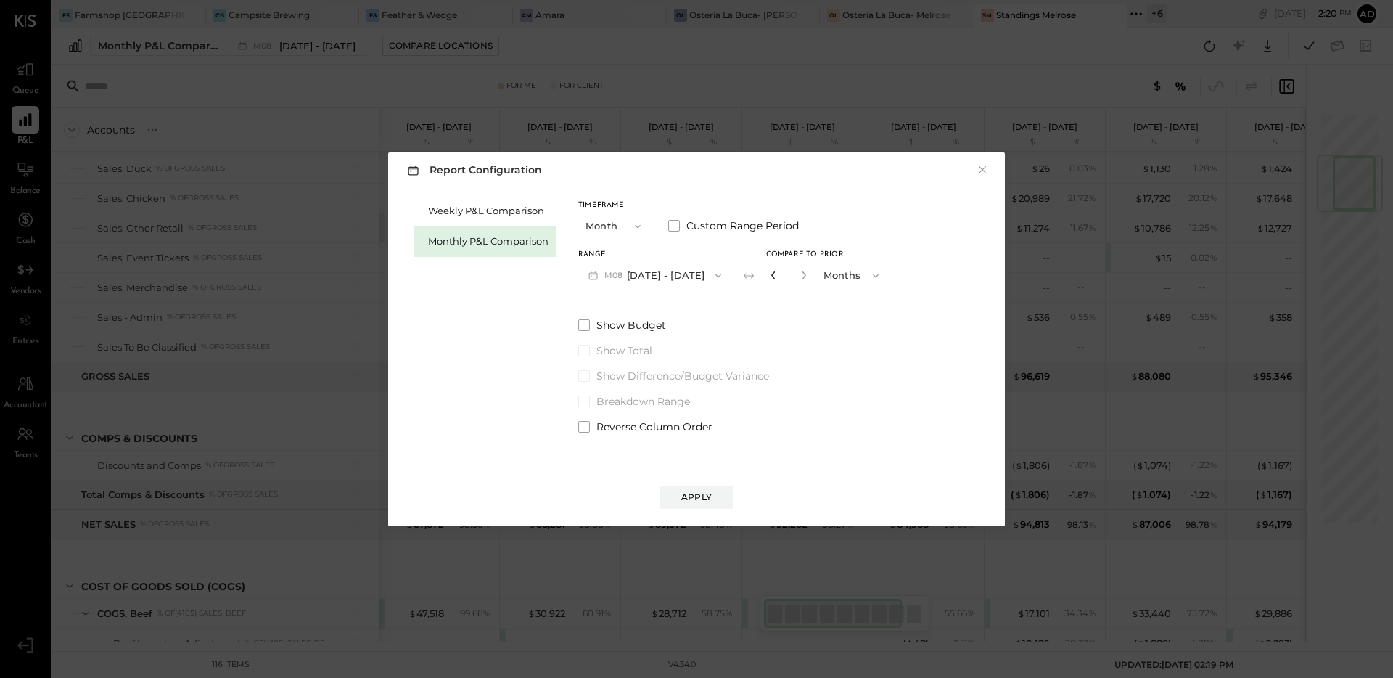
click at [769, 275] on icon "button" at bounding box center [773, 275] width 9 height 9
type input "*"
click at [689, 493] on div "Apply" at bounding box center [696, 497] width 30 height 12
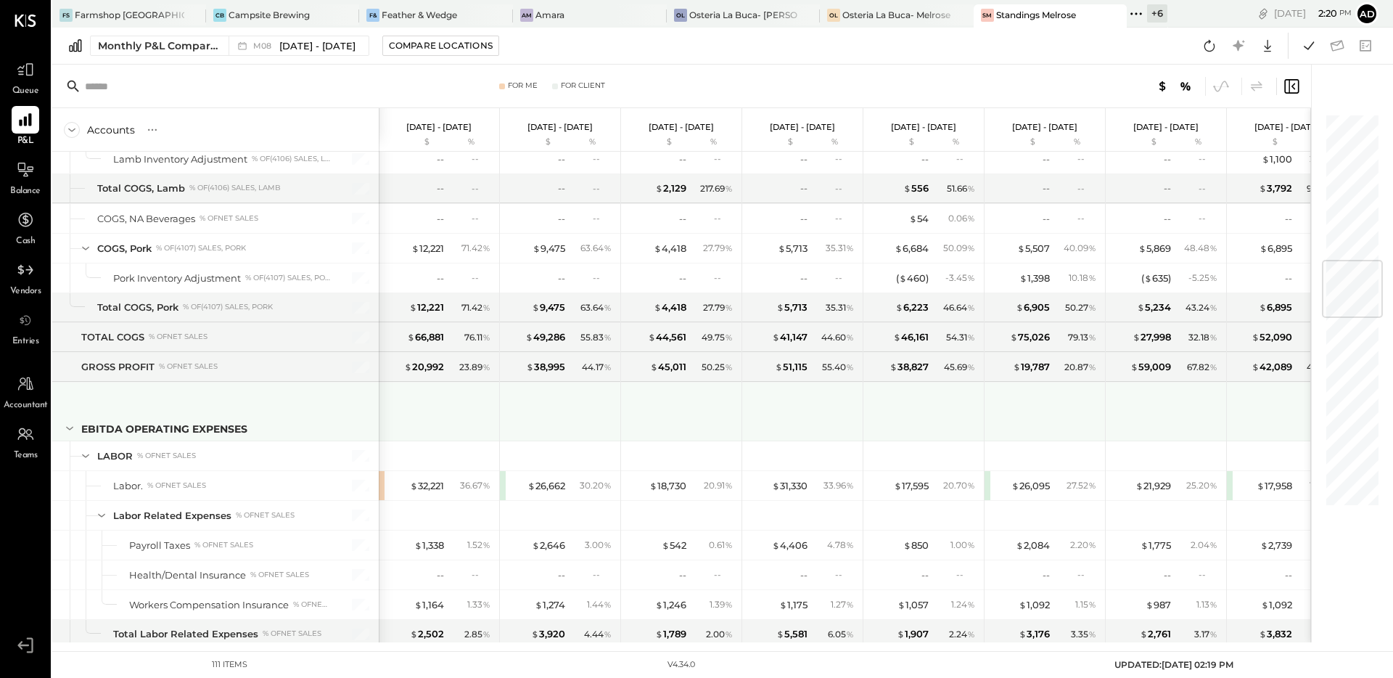
scroll to position [1264, 0]
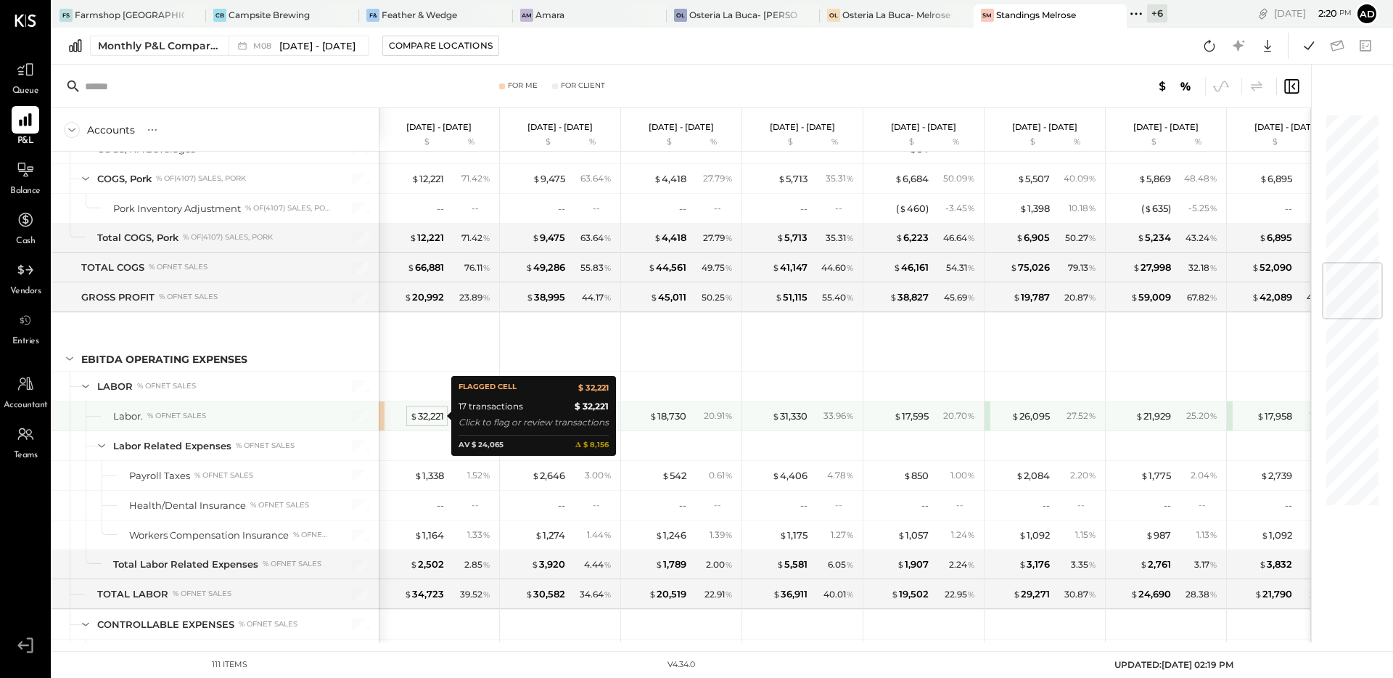
click at [420, 414] on div "$ 32,221" at bounding box center [427, 416] width 34 height 14
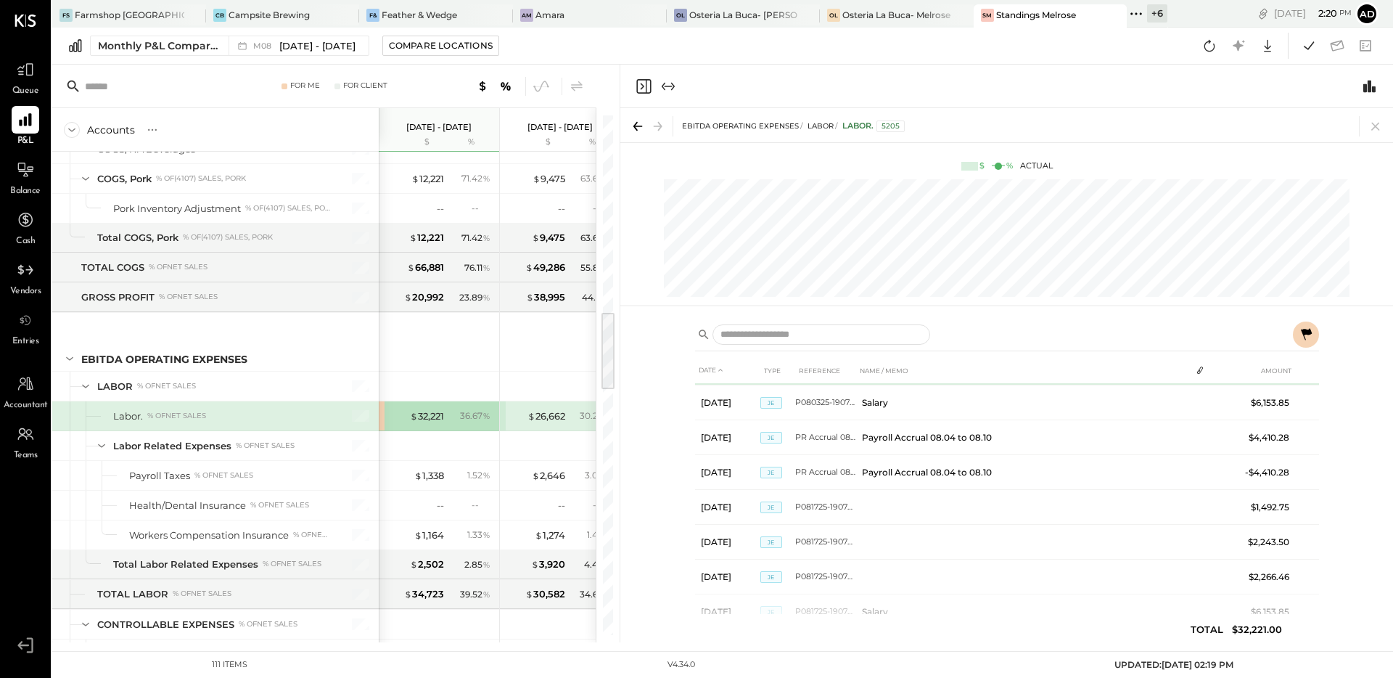
scroll to position [385, 0]
click at [1374, 129] on icon at bounding box center [1376, 126] width 20 height 20
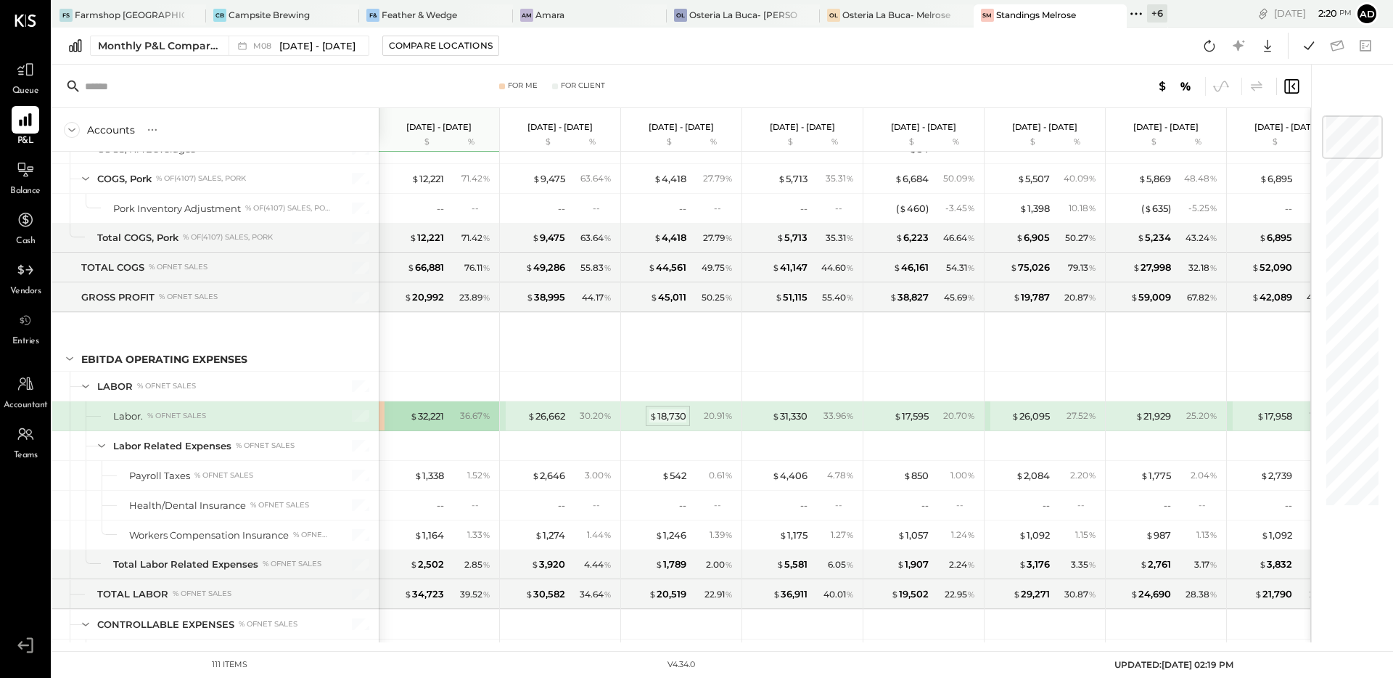
click at [671, 414] on div "$ 18,730" at bounding box center [667, 416] width 37 height 14
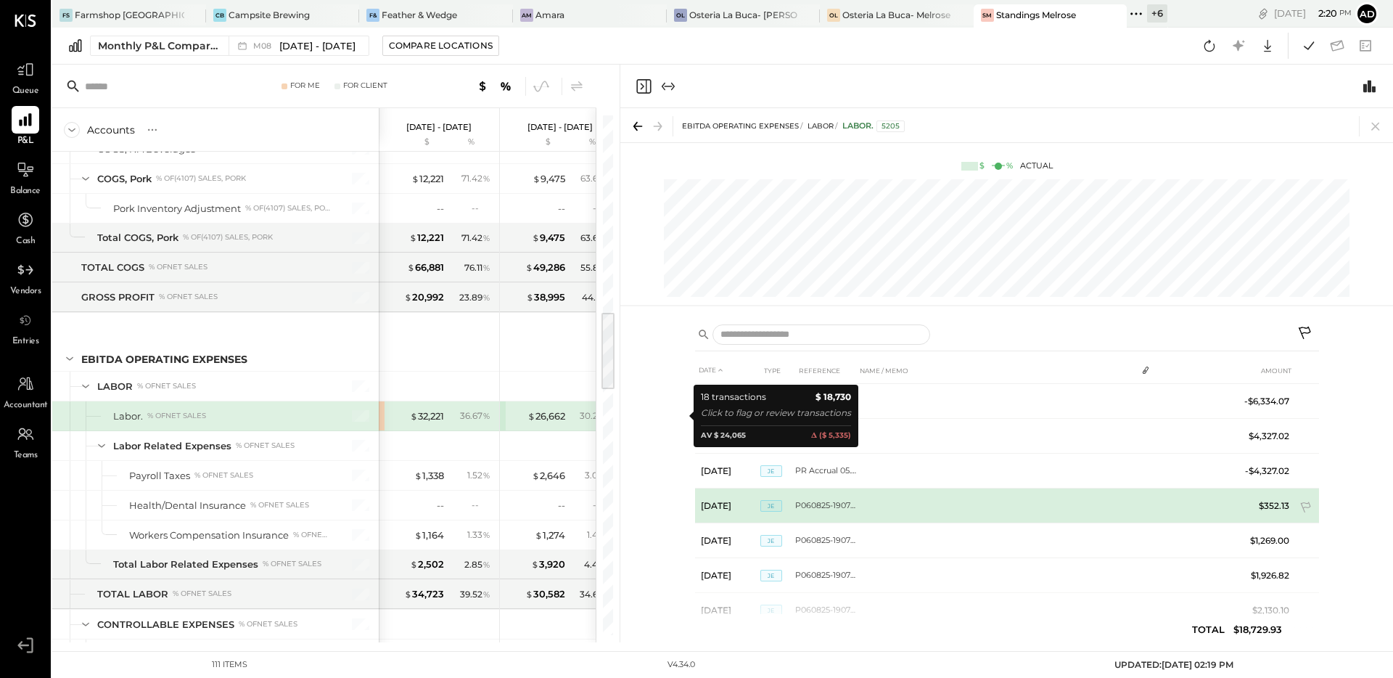
scroll to position [419, 0]
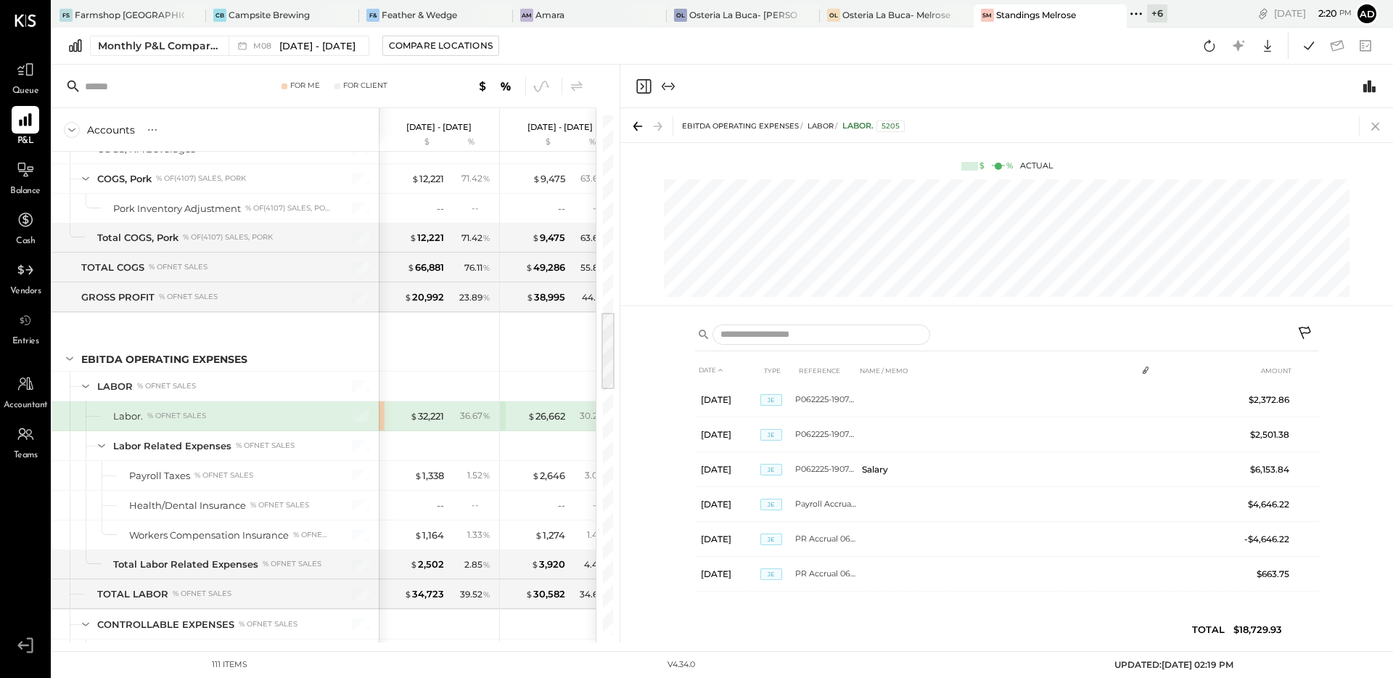
click at [1375, 130] on icon at bounding box center [1376, 126] width 20 height 20
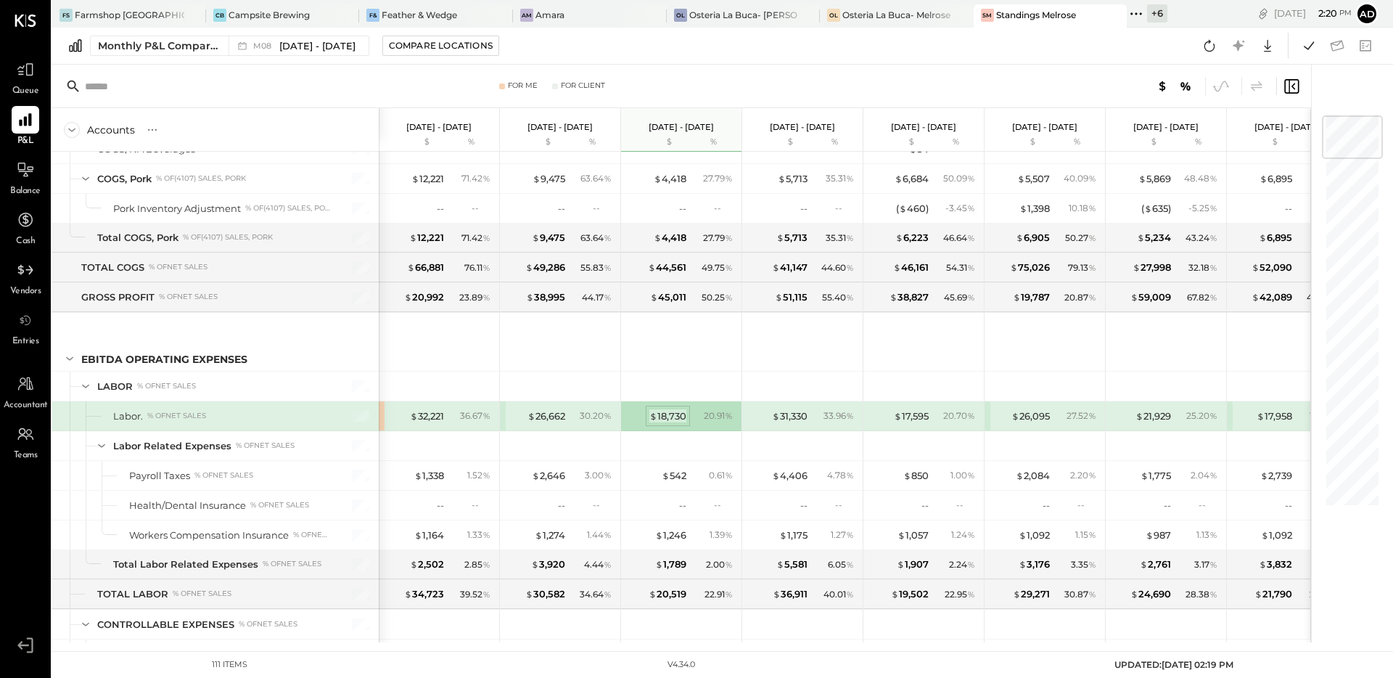
click at [663, 419] on div "$ 18,730" at bounding box center [667, 416] width 37 height 14
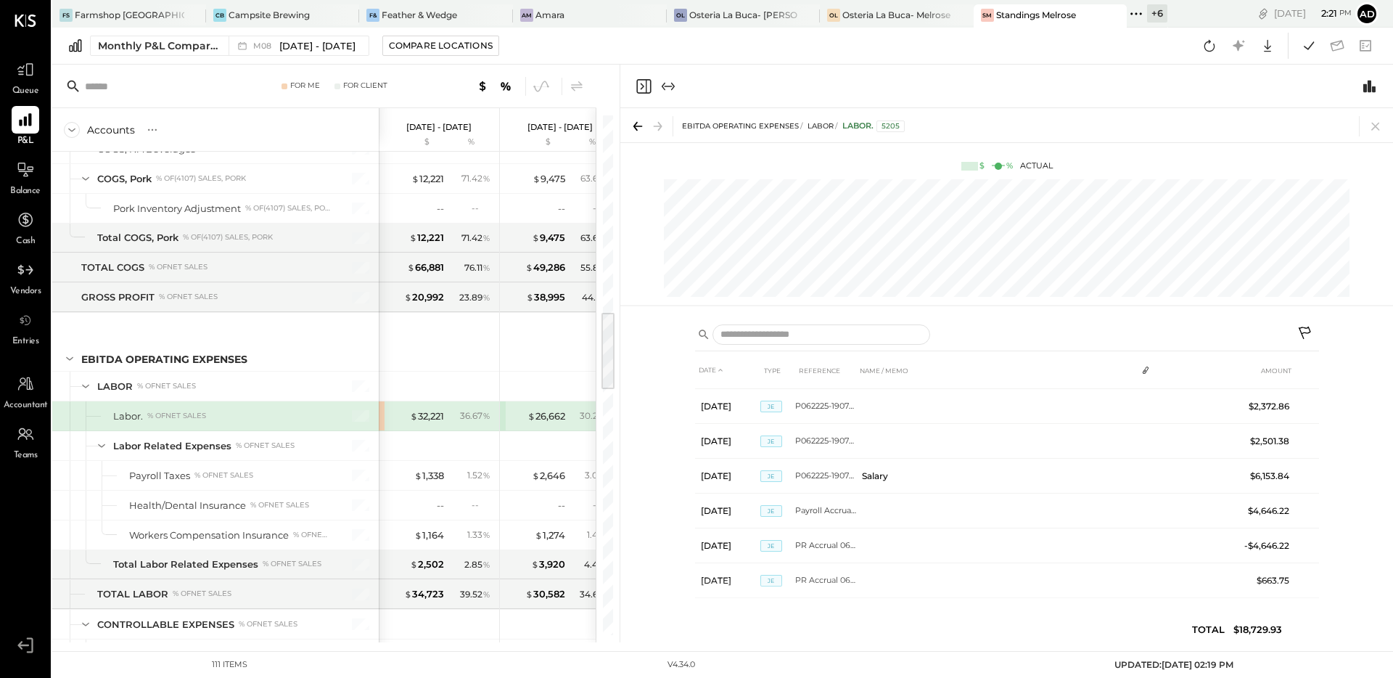
scroll to position [419, 0]
click at [1376, 124] on icon at bounding box center [1376, 126] width 20 height 20
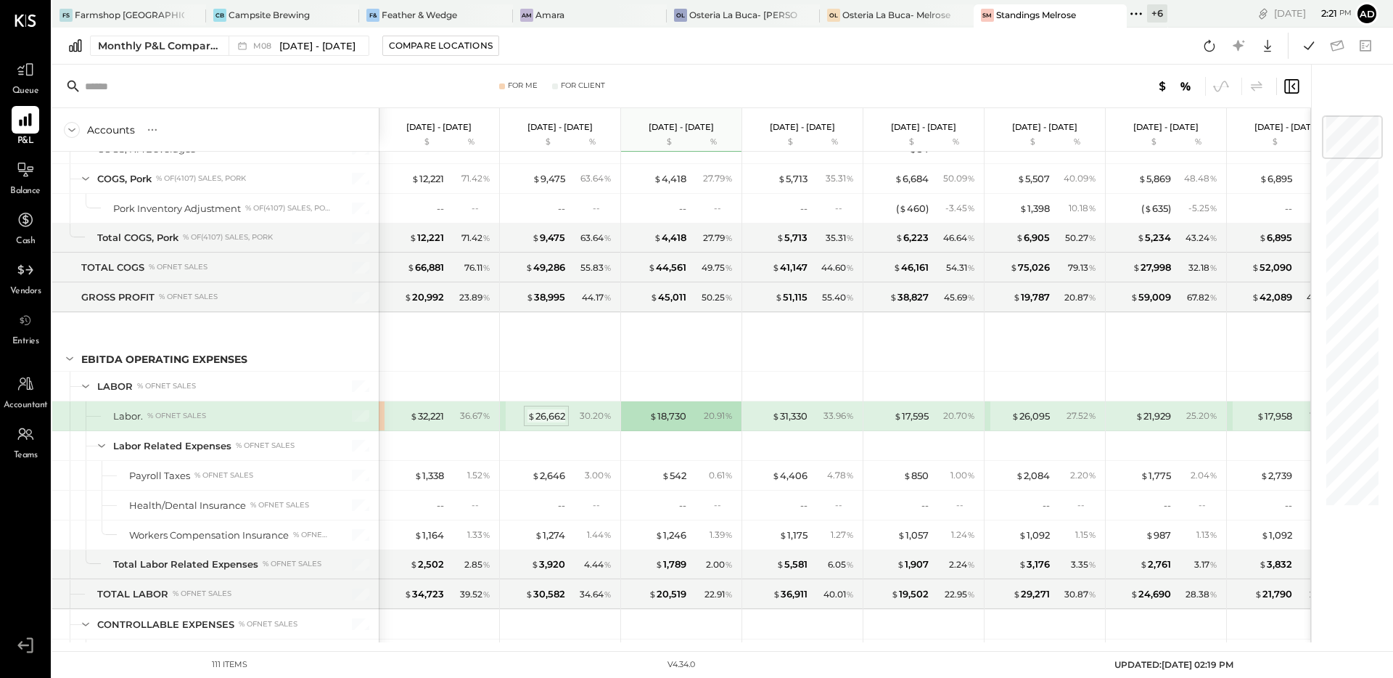
click at [558, 414] on div "$ 26,662" at bounding box center [547, 416] width 38 height 14
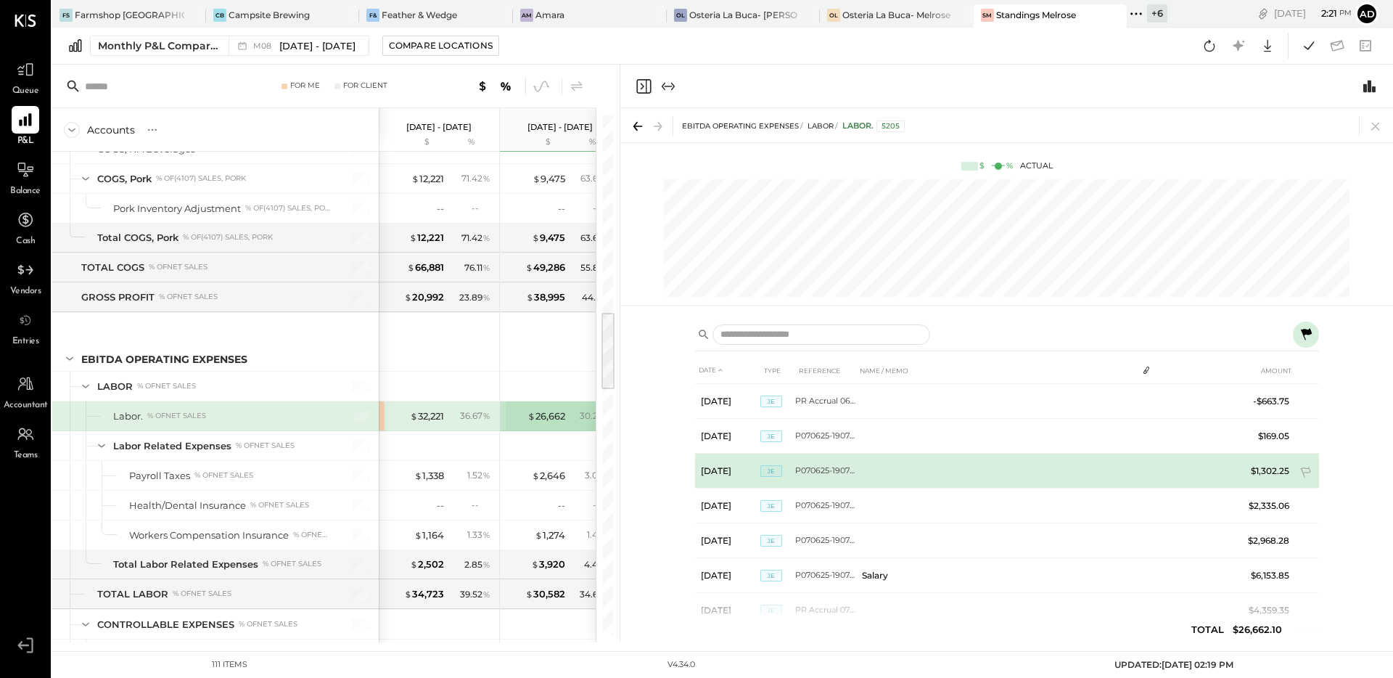
scroll to position [9, 0]
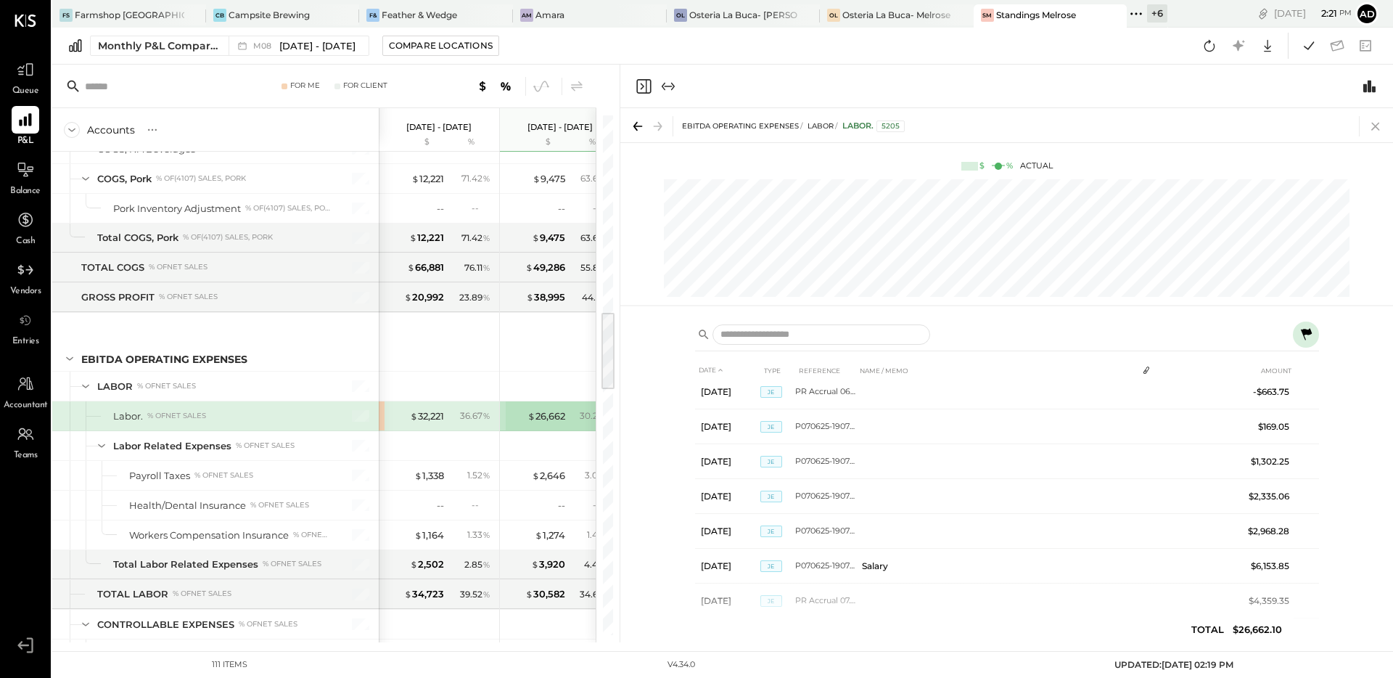
click at [1377, 127] on icon at bounding box center [1376, 127] width 8 height 8
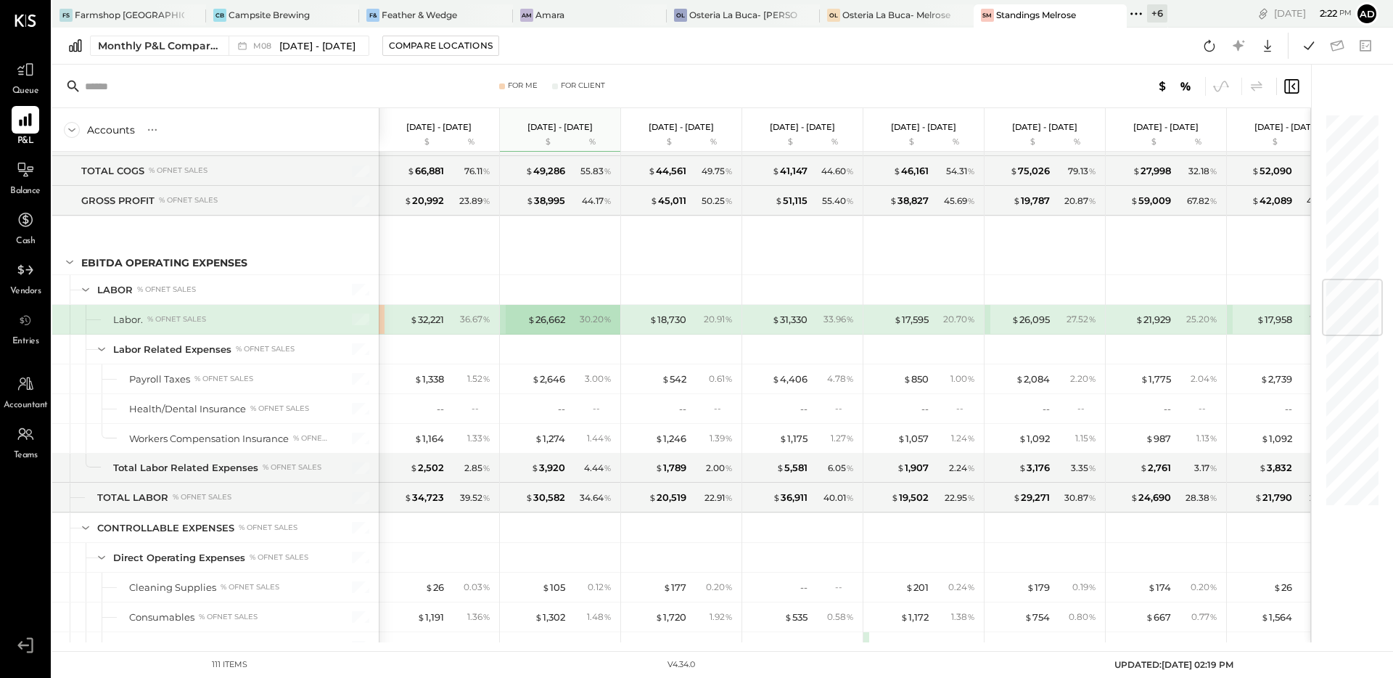
scroll to position [1471, 0]
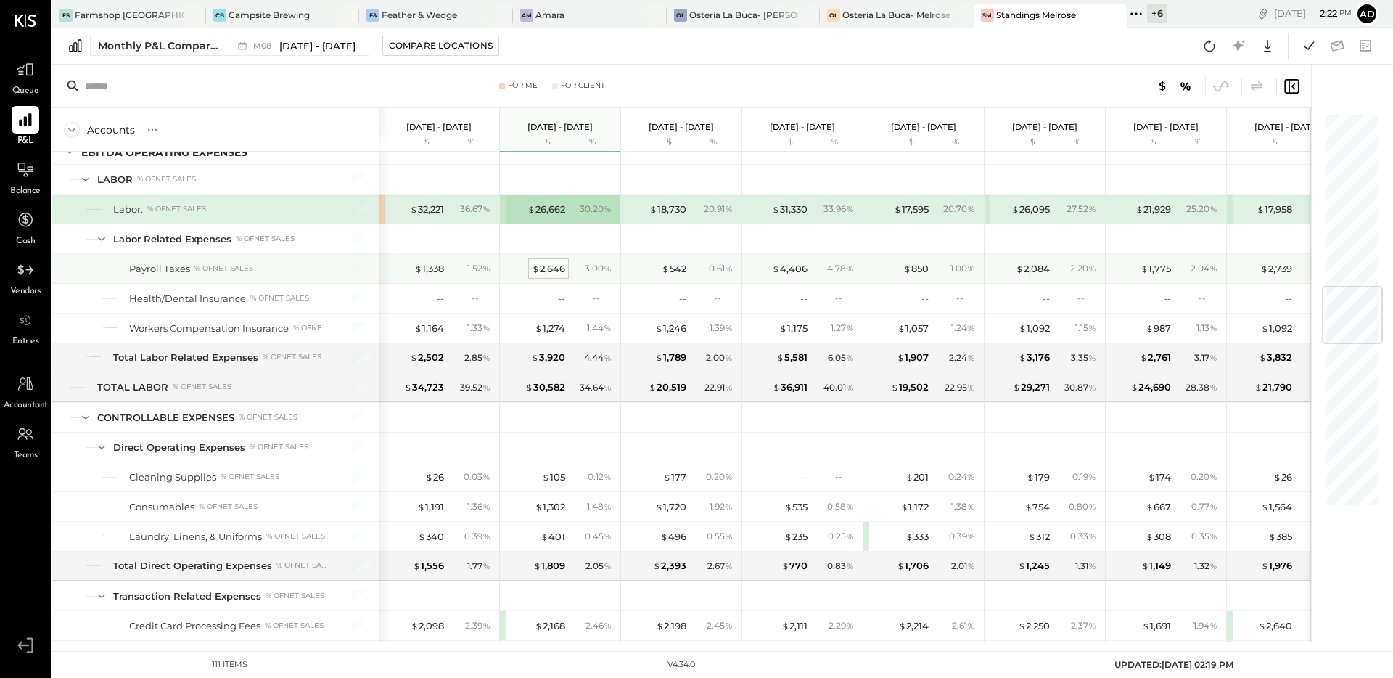
click at [551, 269] on div "$ 2,646" at bounding box center [548, 269] width 33 height 14
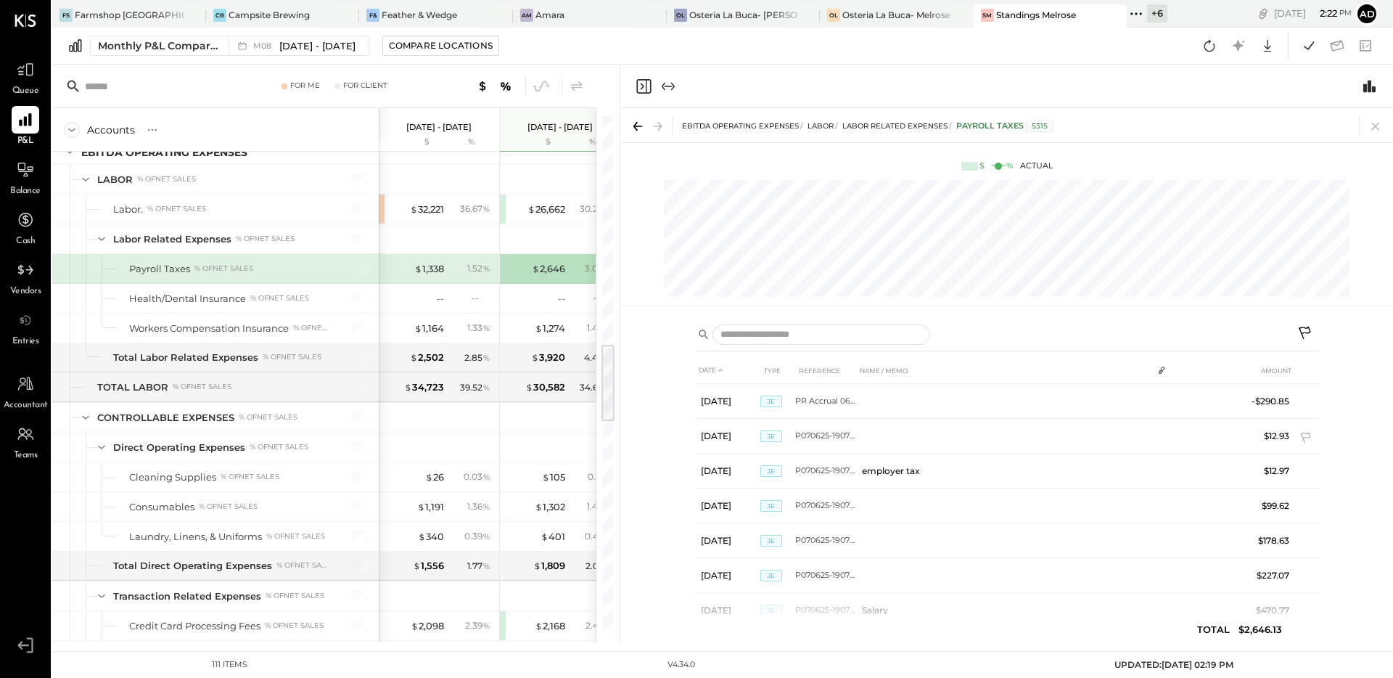
scroll to position [350, 0]
click at [1379, 125] on icon at bounding box center [1376, 126] width 20 height 20
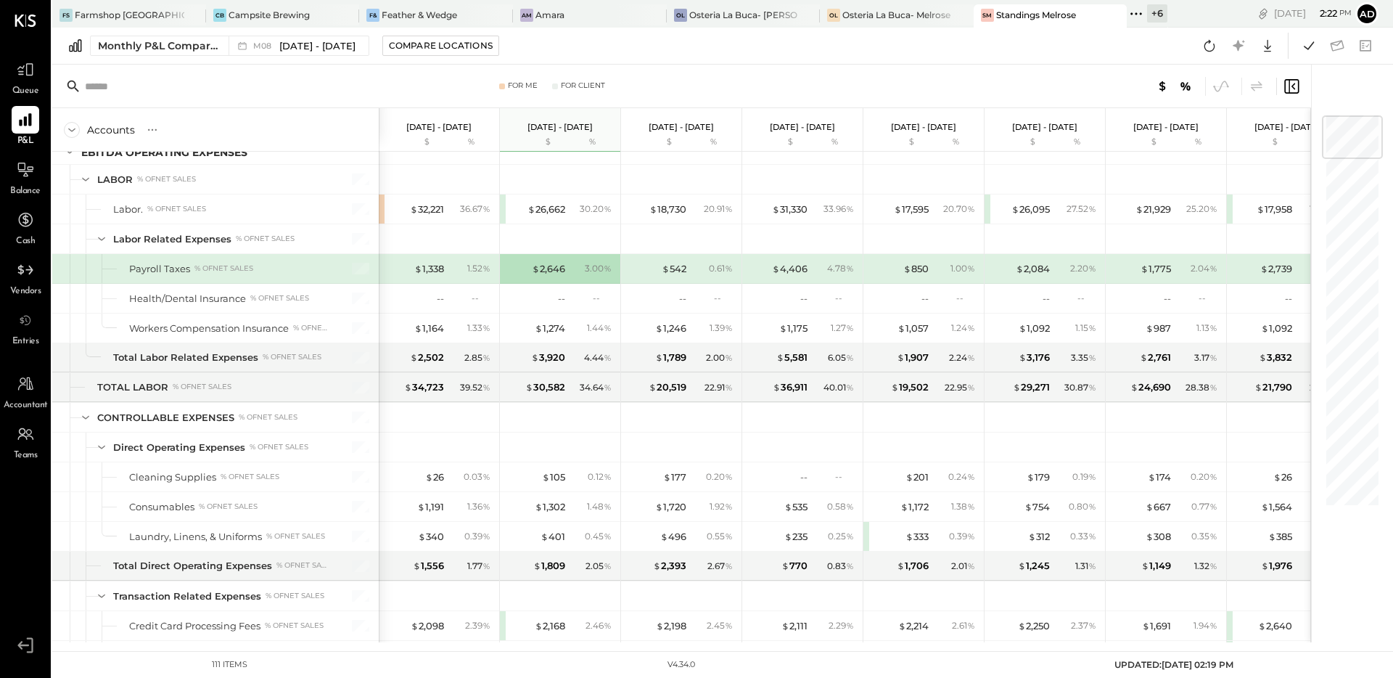
click at [453, 268] on div "1.52 %" at bounding box center [471, 268] width 47 height 13
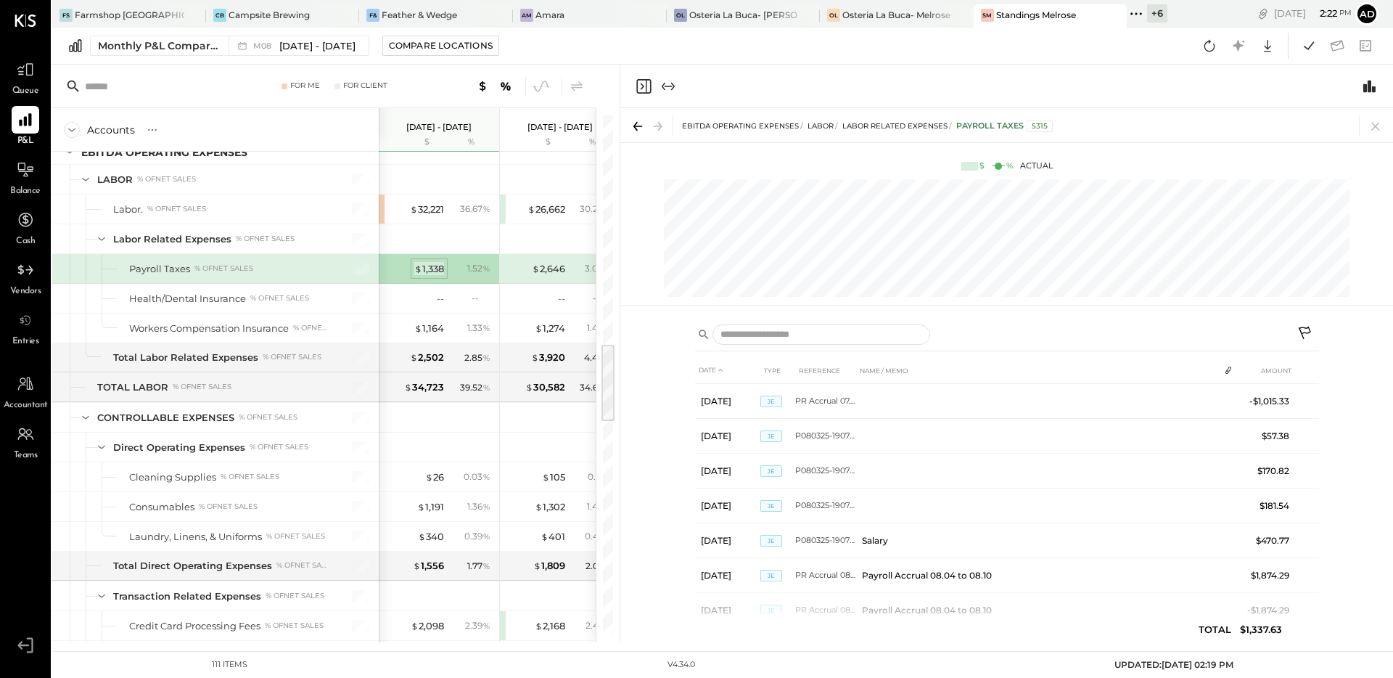
click at [435, 267] on div "$ 1,338" at bounding box center [429, 269] width 30 height 14
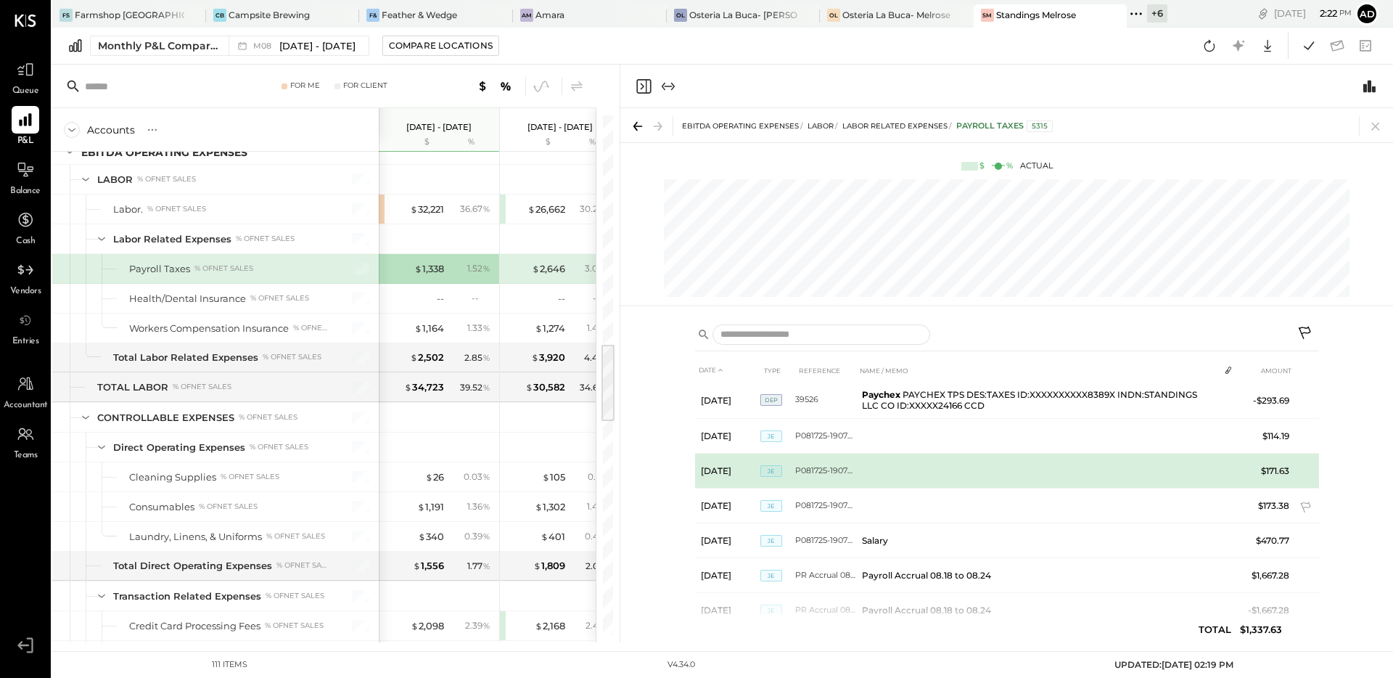
scroll to position [422, 0]
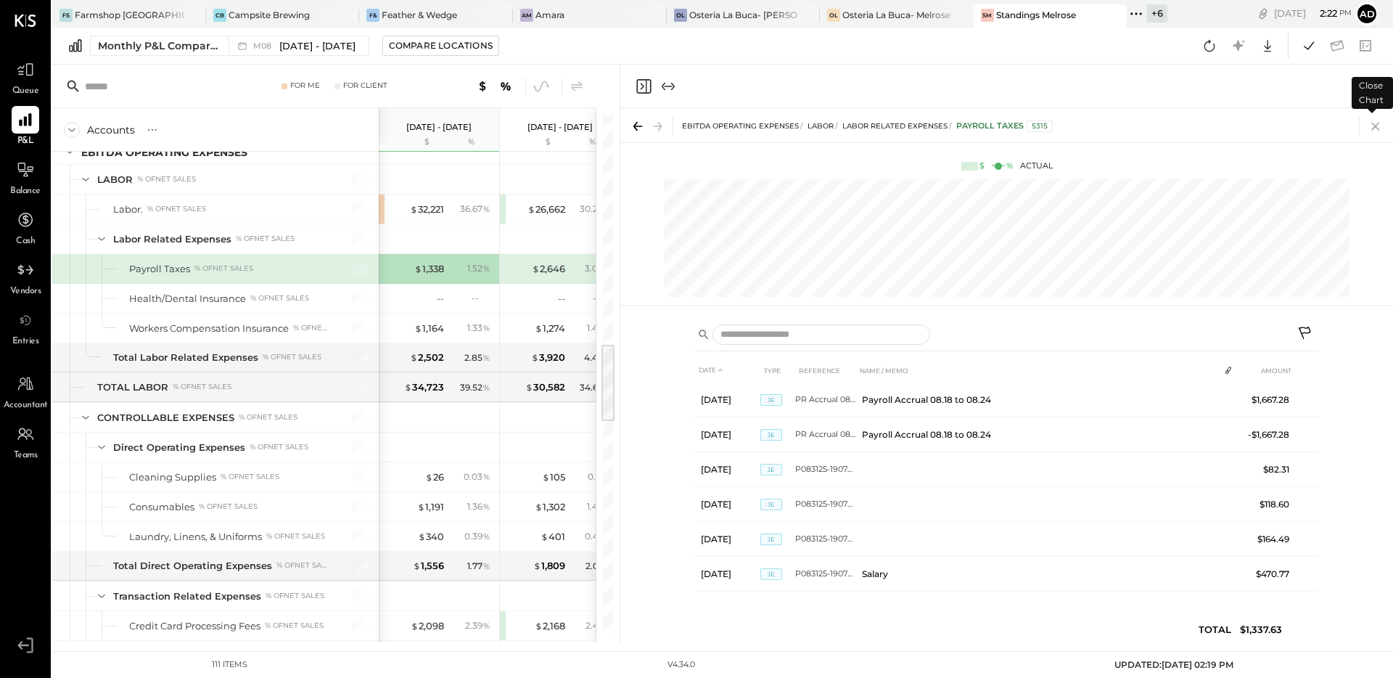
click at [1374, 134] on icon at bounding box center [1376, 126] width 20 height 20
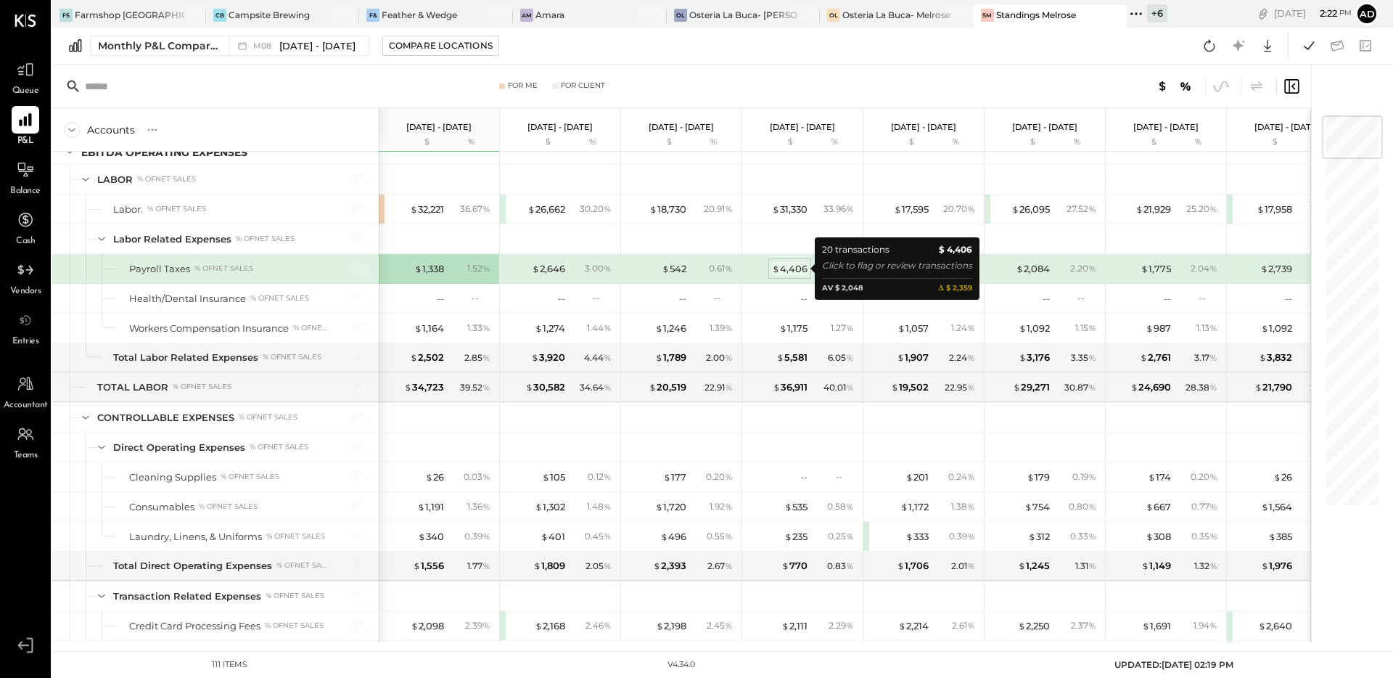
click at [791, 266] on div "$ 4,406" at bounding box center [790, 269] width 36 height 14
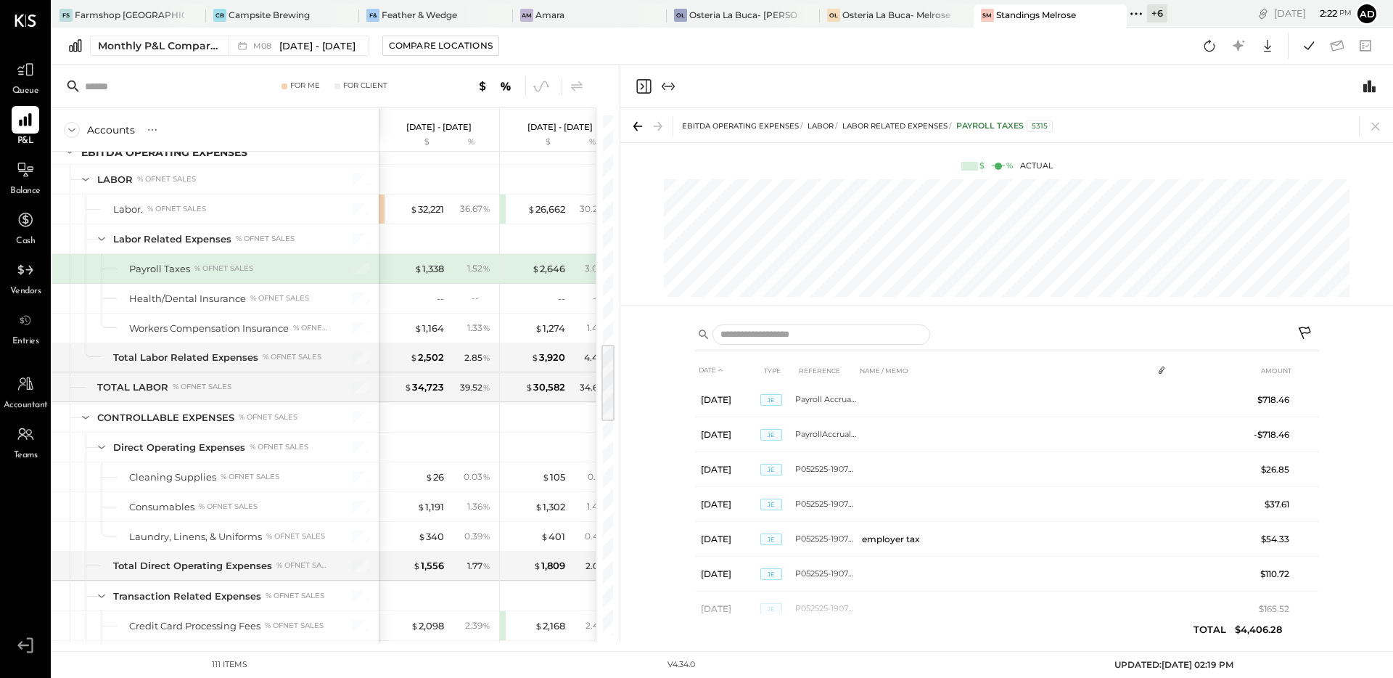
scroll to position [485, 0]
click at [1377, 128] on icon at bounding box center [1376, 126] width 20 height 20
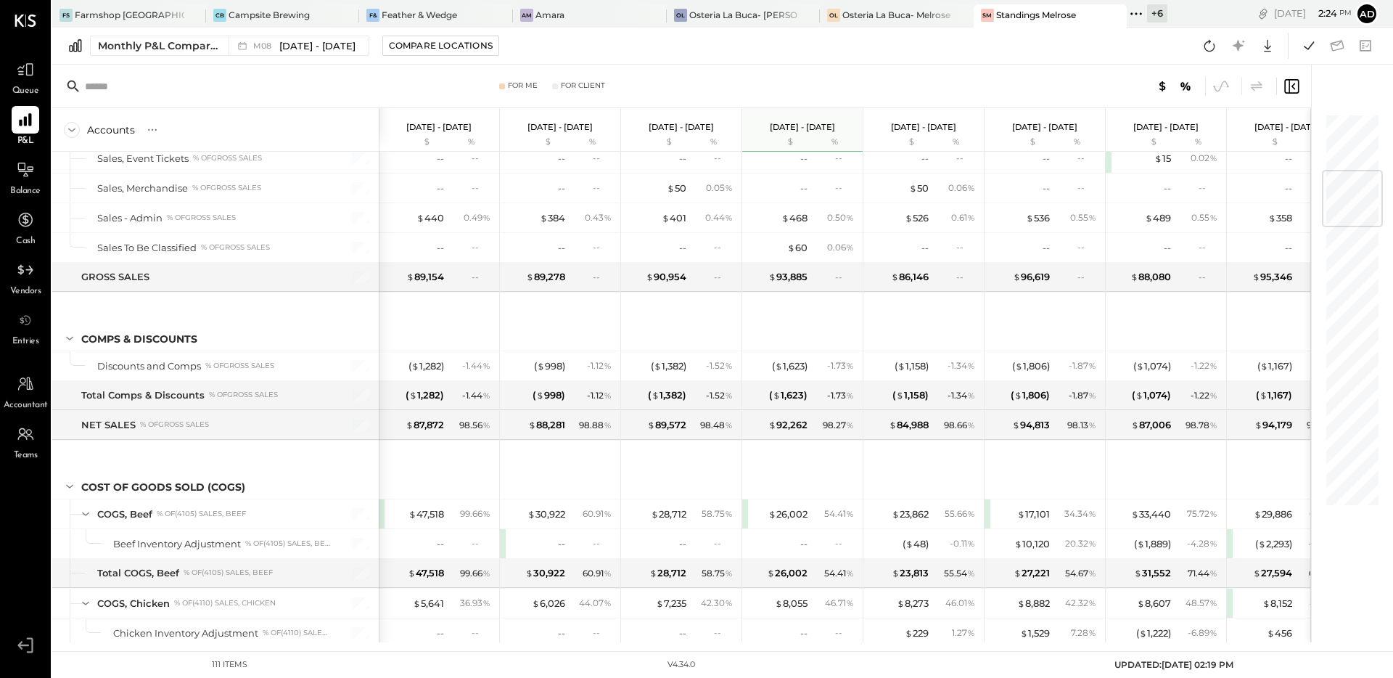
scroll to position [556, 0]
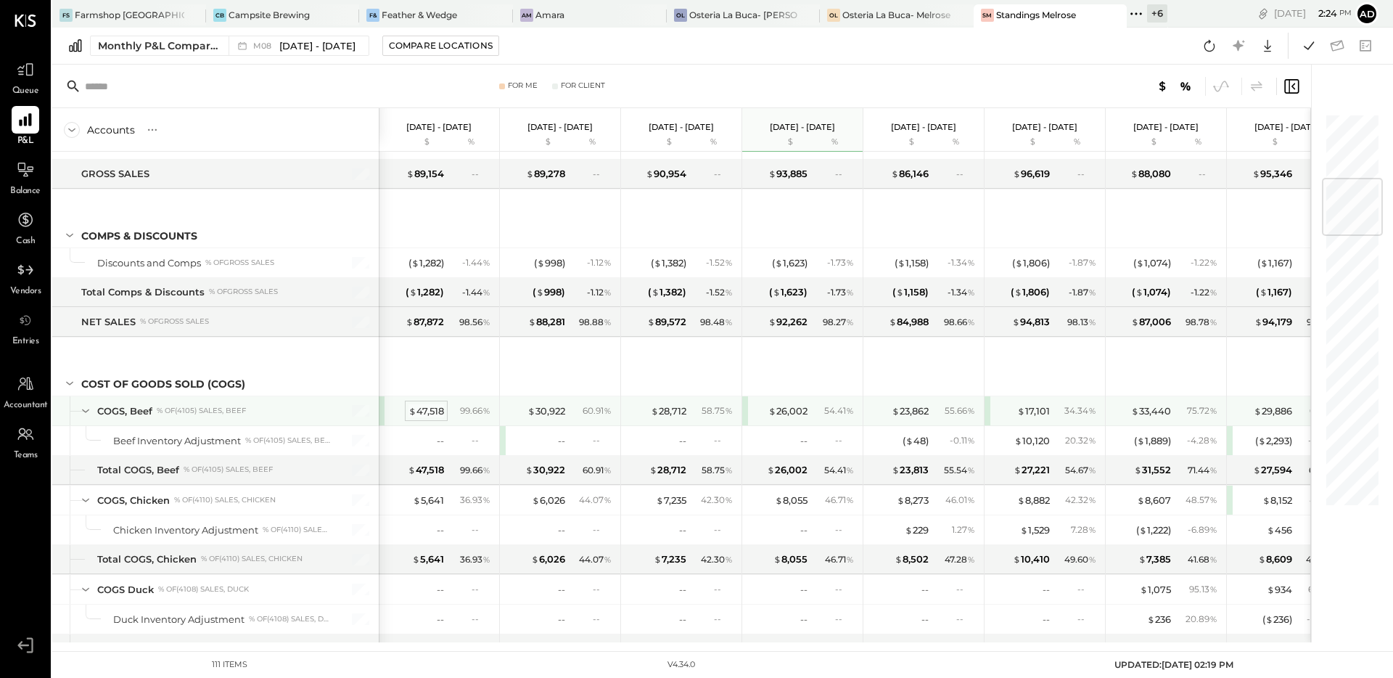
click at [434, 408] on div "$ 47,518" at bounding box center [427, 411] width 36 height 14
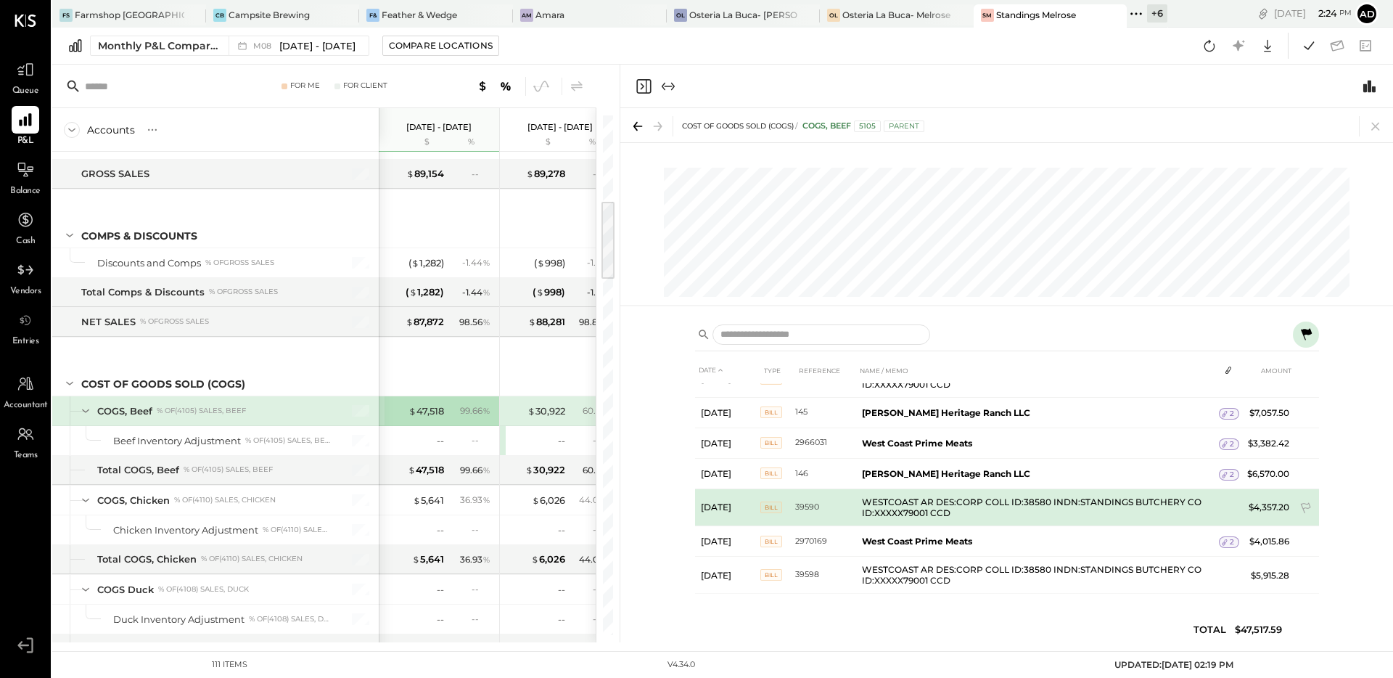
scroll to position [148, 0]
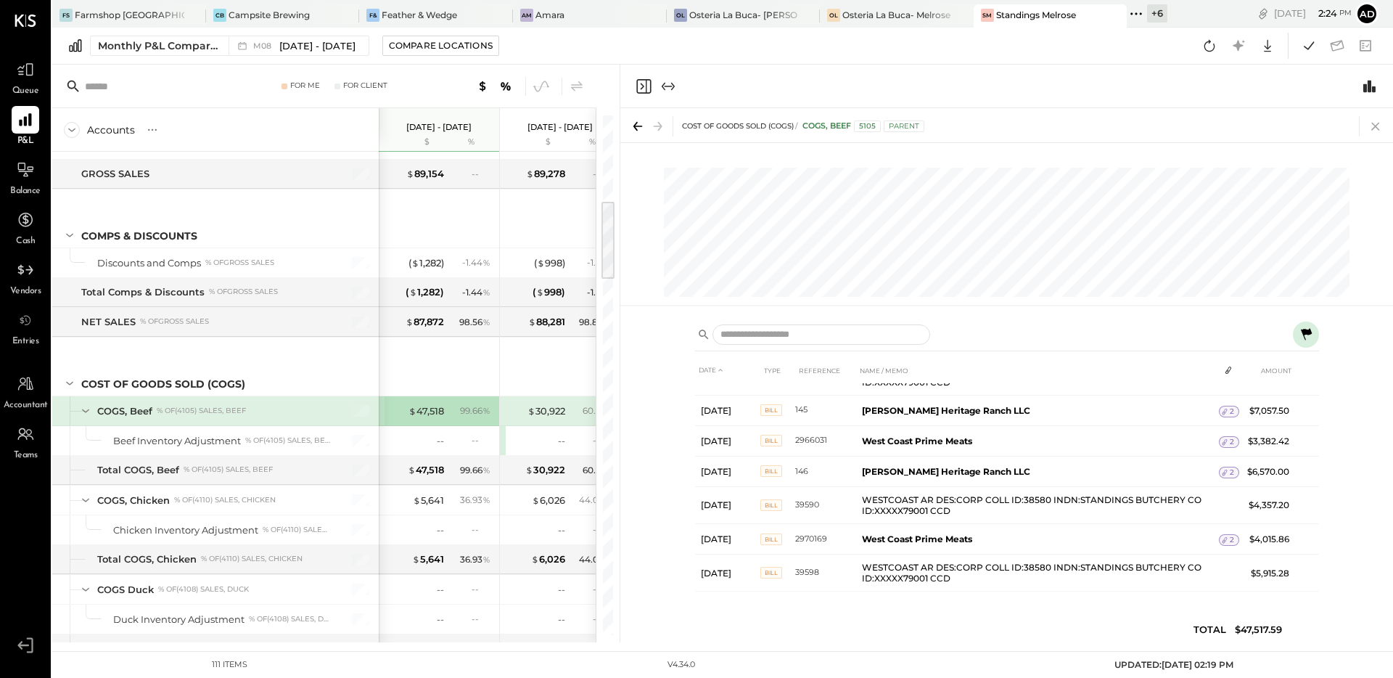
click at [1372, 131] on icon at bounding box center [1376, 126] width 20 height 20
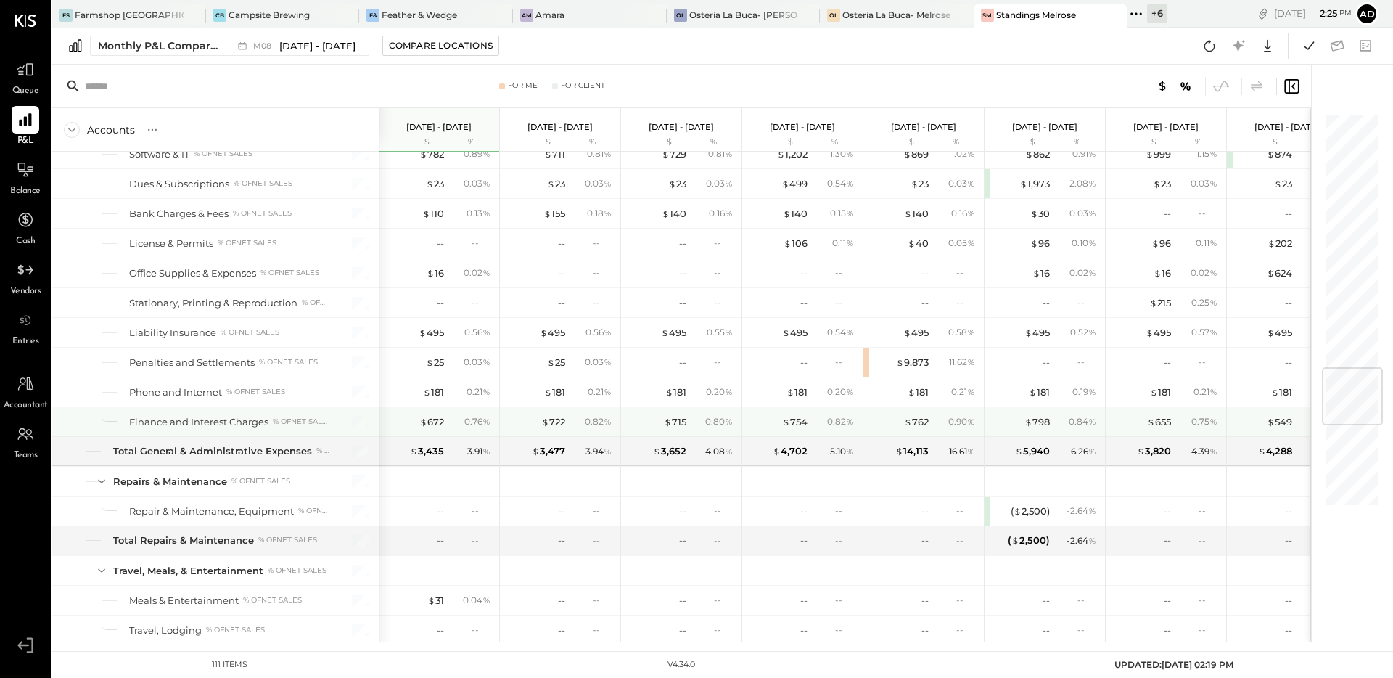
scroll to position [2162, 0]
